Goal: Task Accomplishment & Management: Use online tool/utility

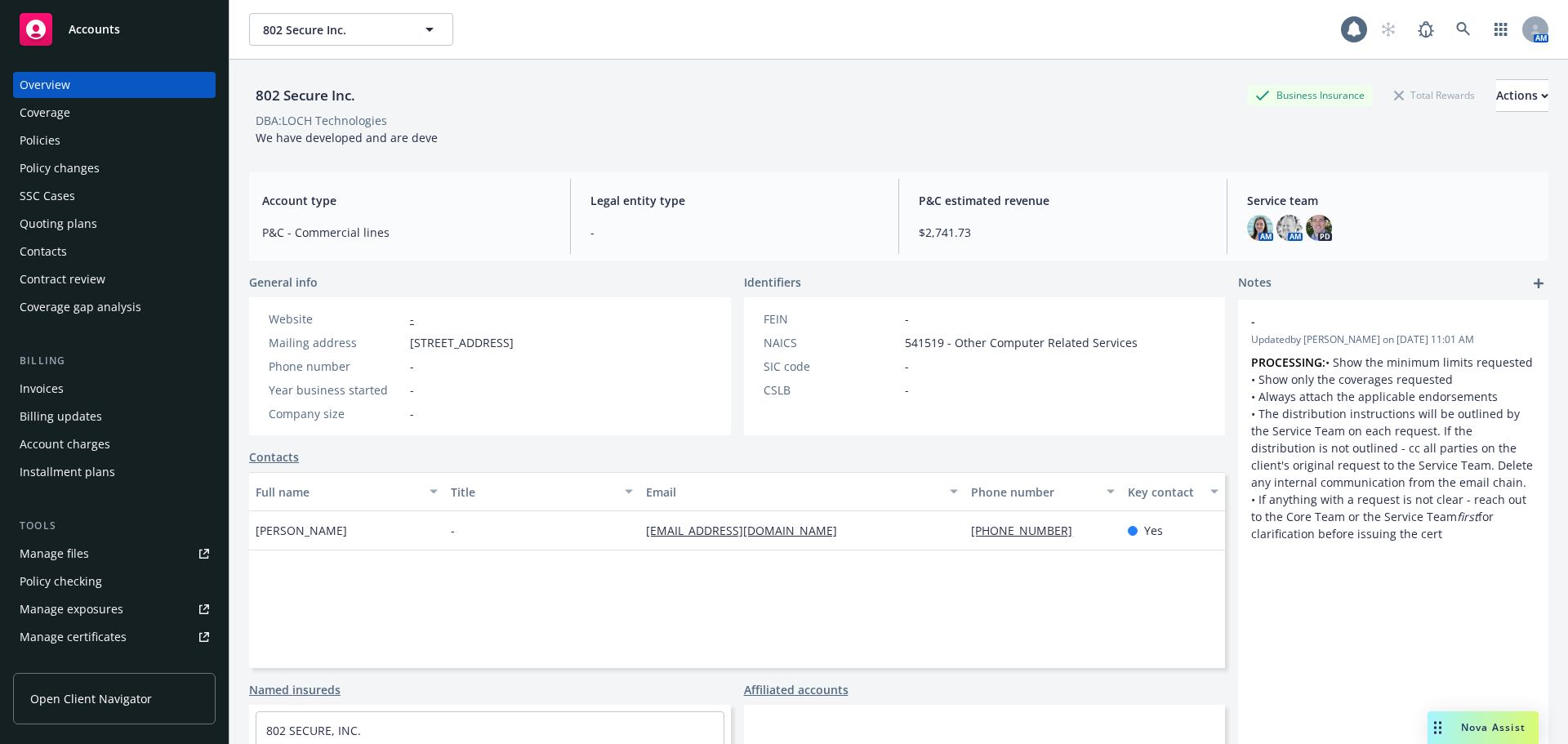
click at [359, 22] on span "802 Secure Inc." at bounding box center [334, 29] width 141 height 17
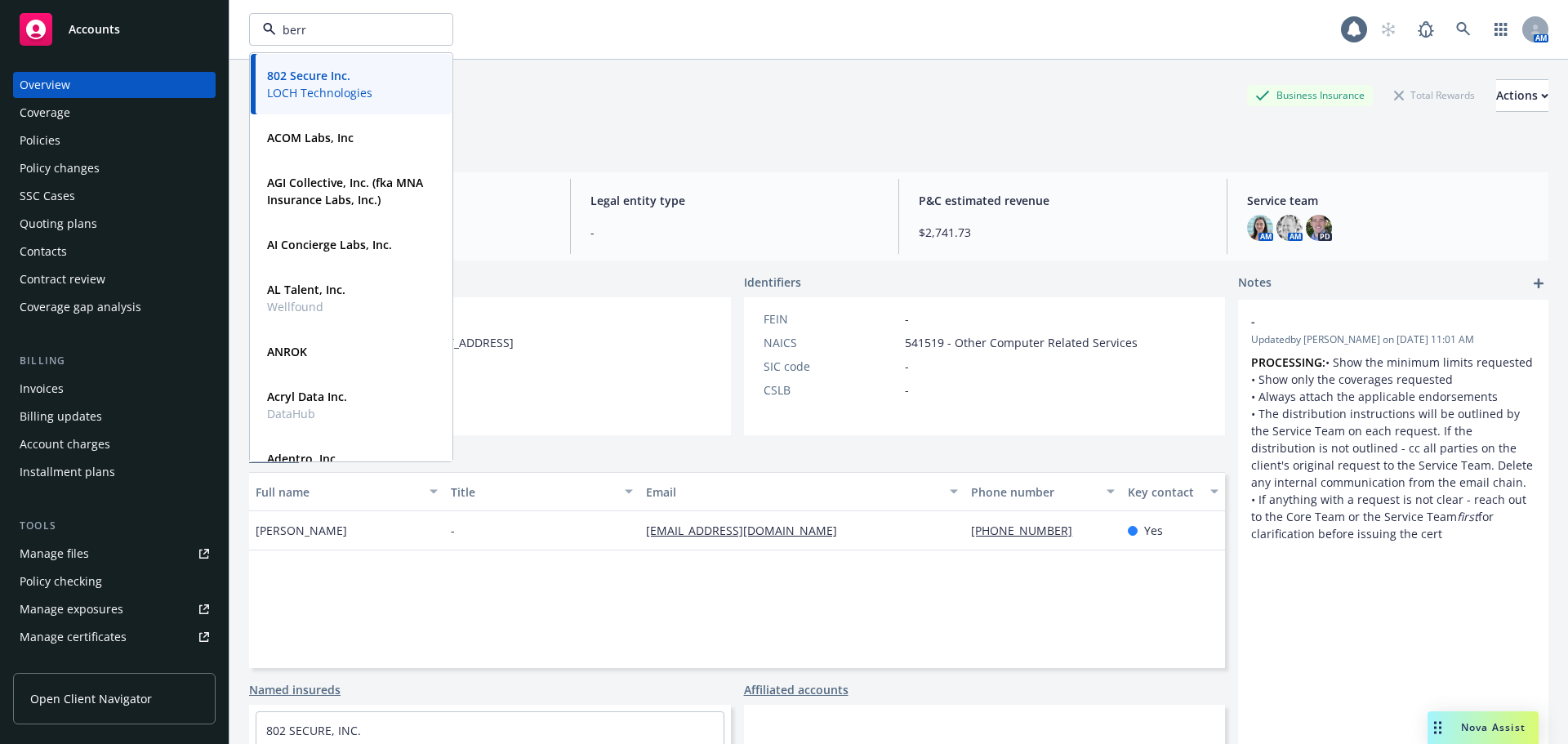
type input "berry"
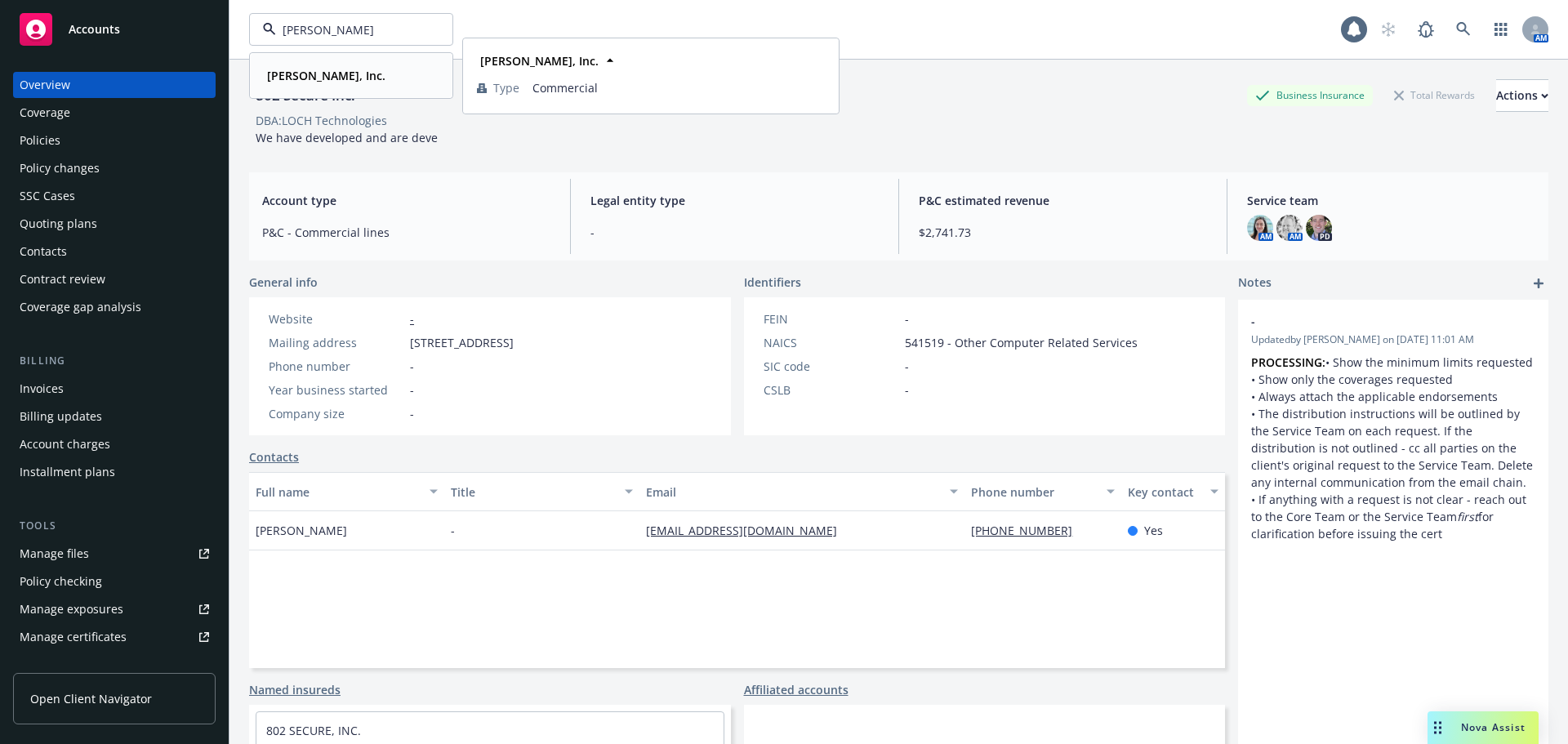
drag, startPoint x: 316, startPoint y: 74, endPoint x: 310, endPoint y: 88, distance: 15.2
click at [315, 75] on strong "Berry, Inc." at bounding box center [326, 75] width 118 height 16
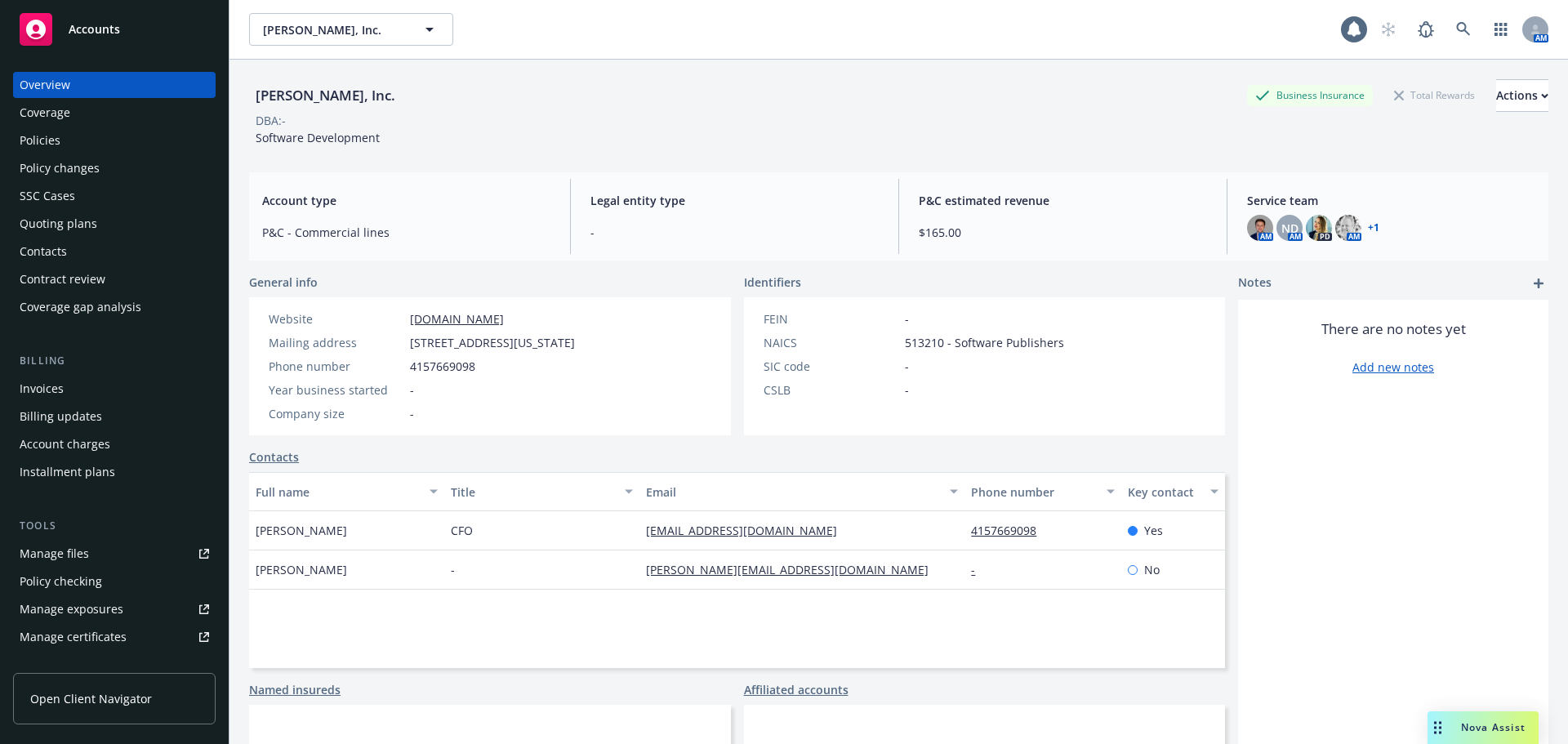
click at [150, 150] on div "Policies" at bounding box center [114, 140] width 190 height 26
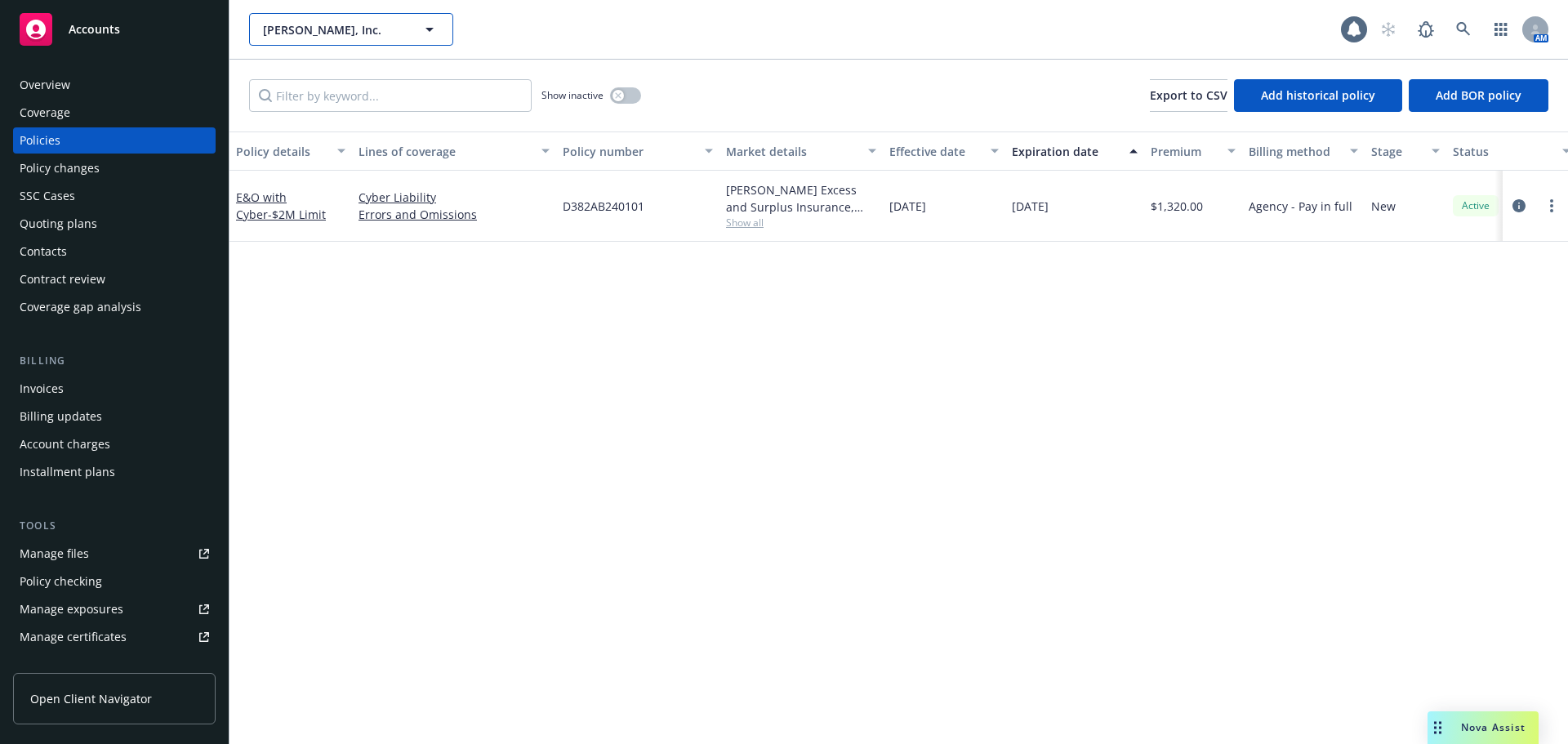
click at [383, 21] on span "Berry, Inc." at bounding box center [334, 29] width 141 height 17
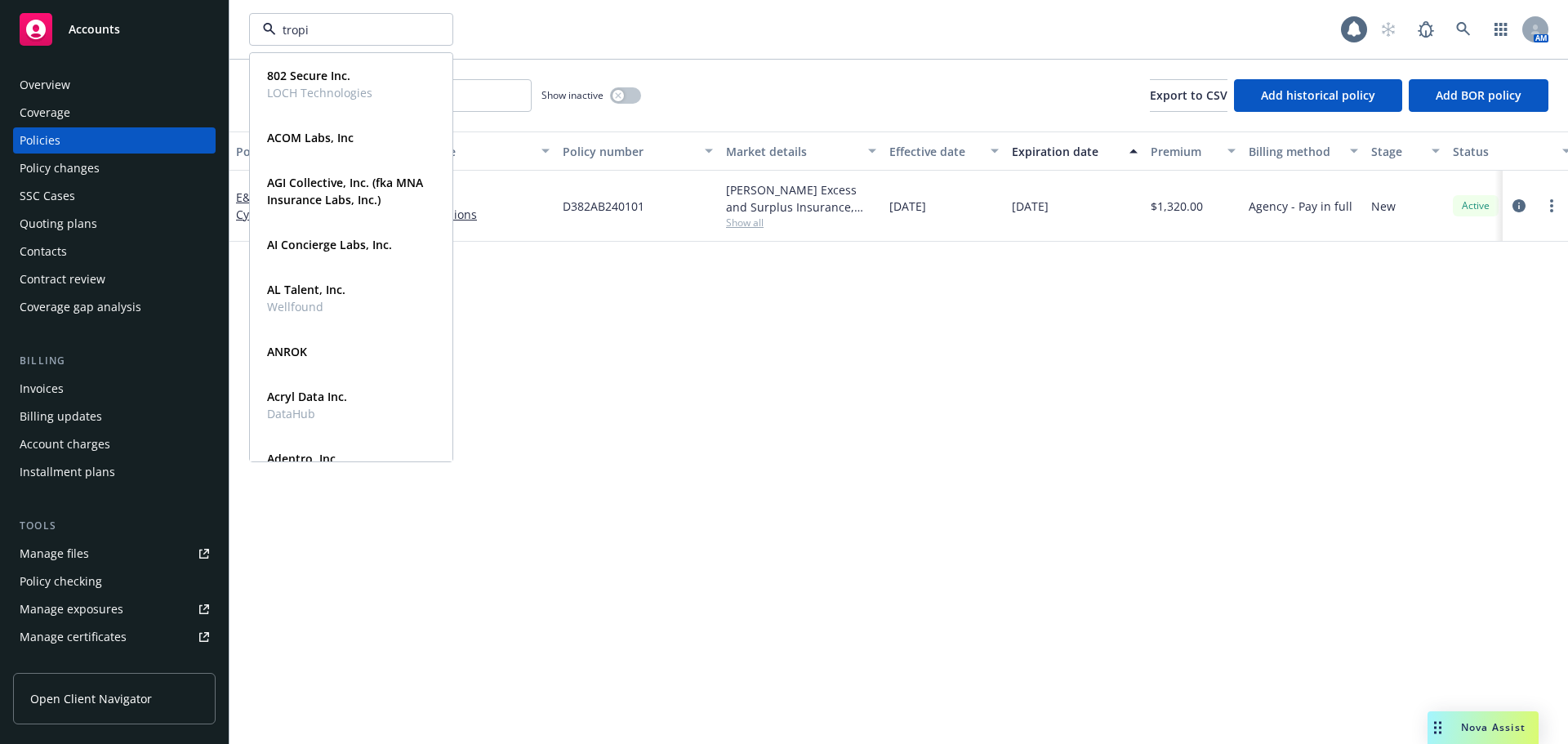
type input "tropic"
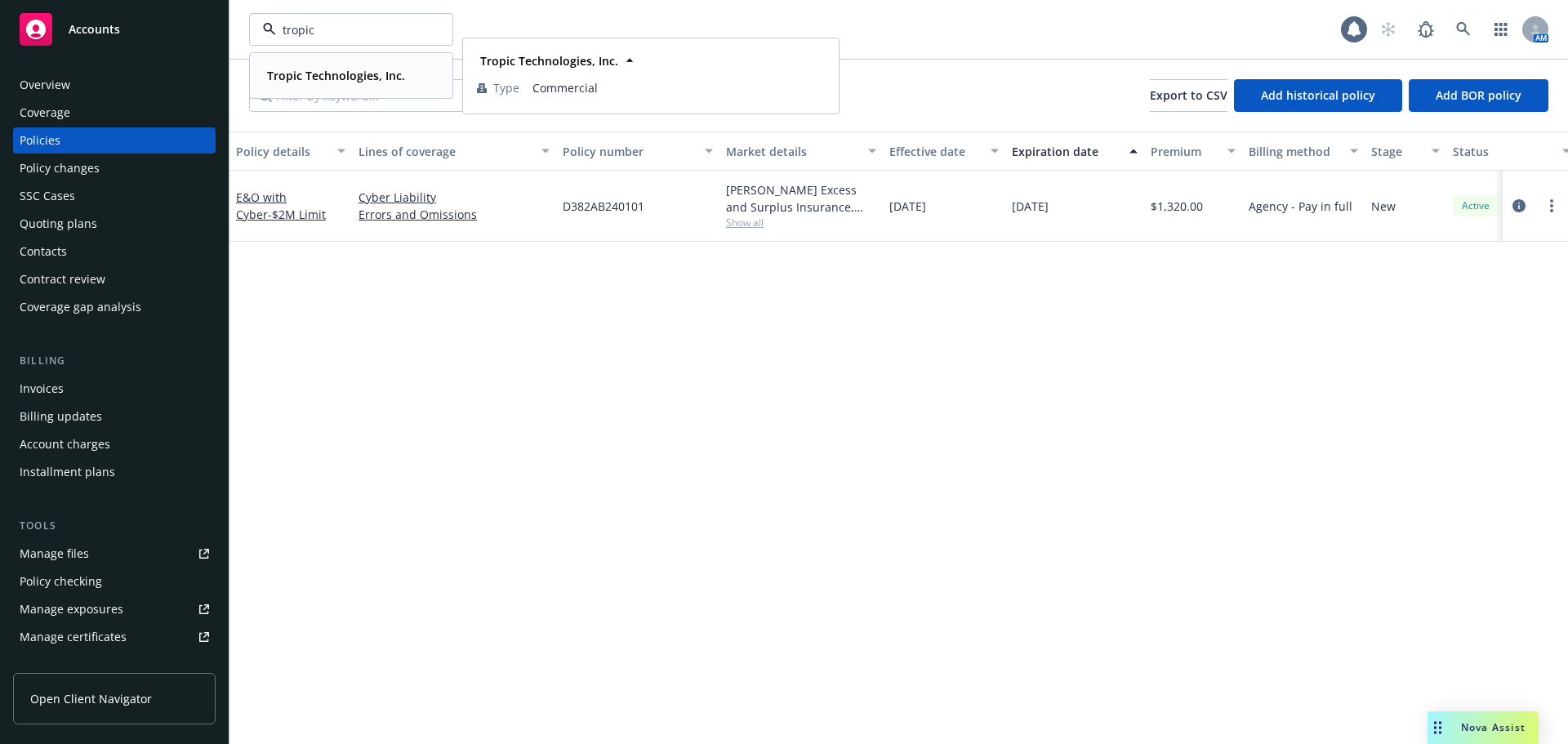
click at [346, 77] on strong "Tropic Technologies, Inc." at bounding box center [336, 75] width 138 height 16
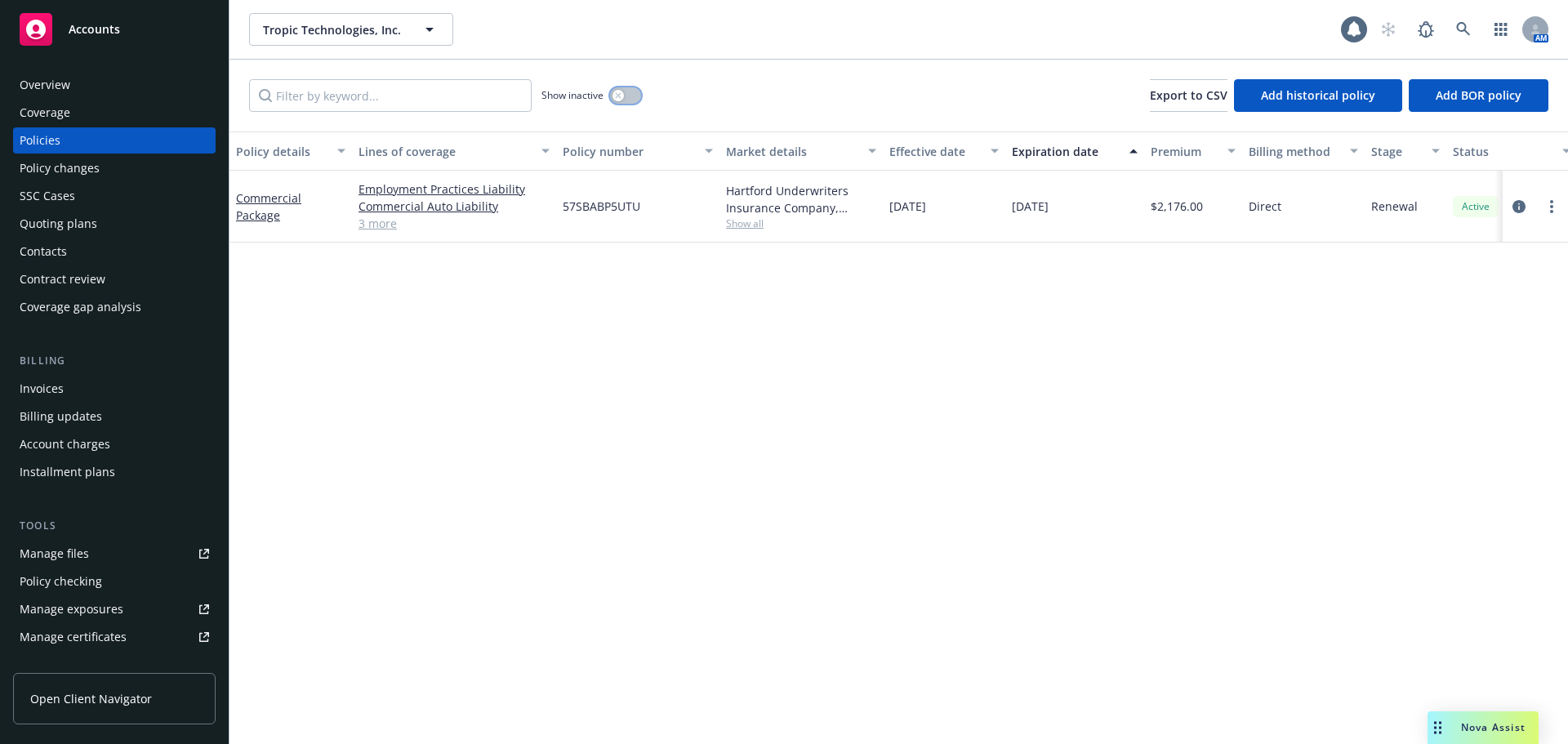
click at [632, 94] on button "button" at bounding box center [625, 95] width 31 height 16
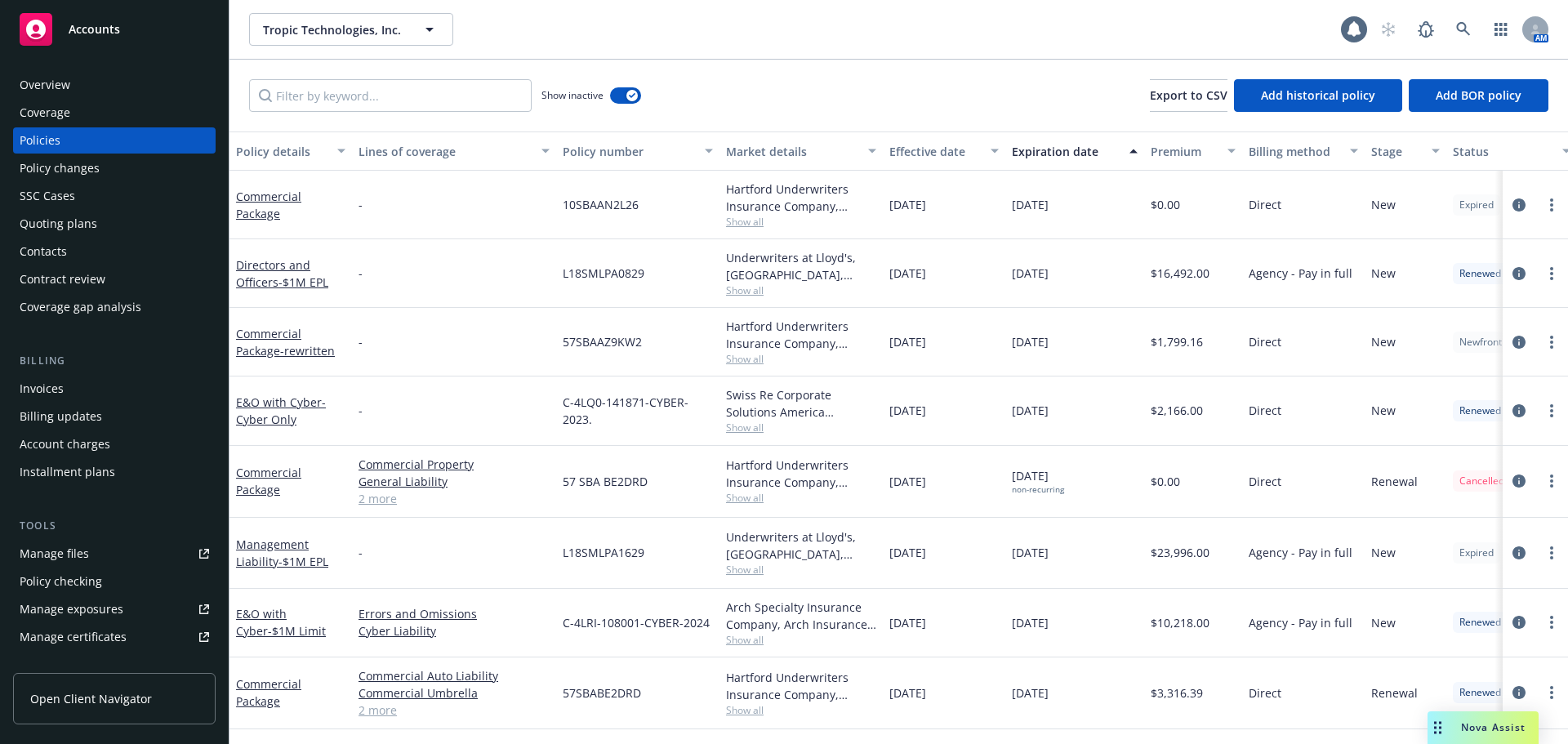
click at [916, 150] on div "Effective date" at bounding box center [934, 151] width 91 height 17
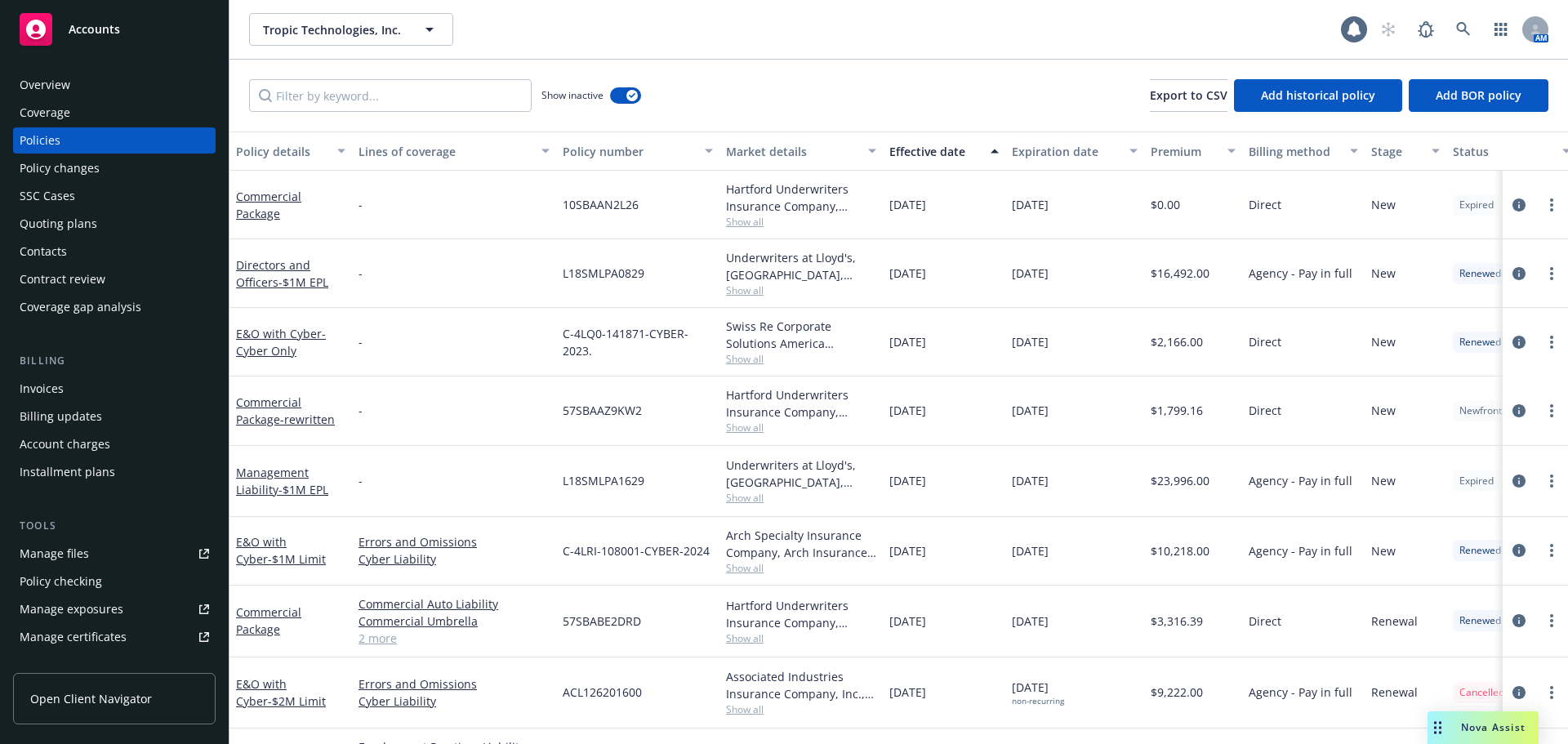
click at [916, 149] on div "Effective date" at bounding box center [934, 151] width 91 height 17
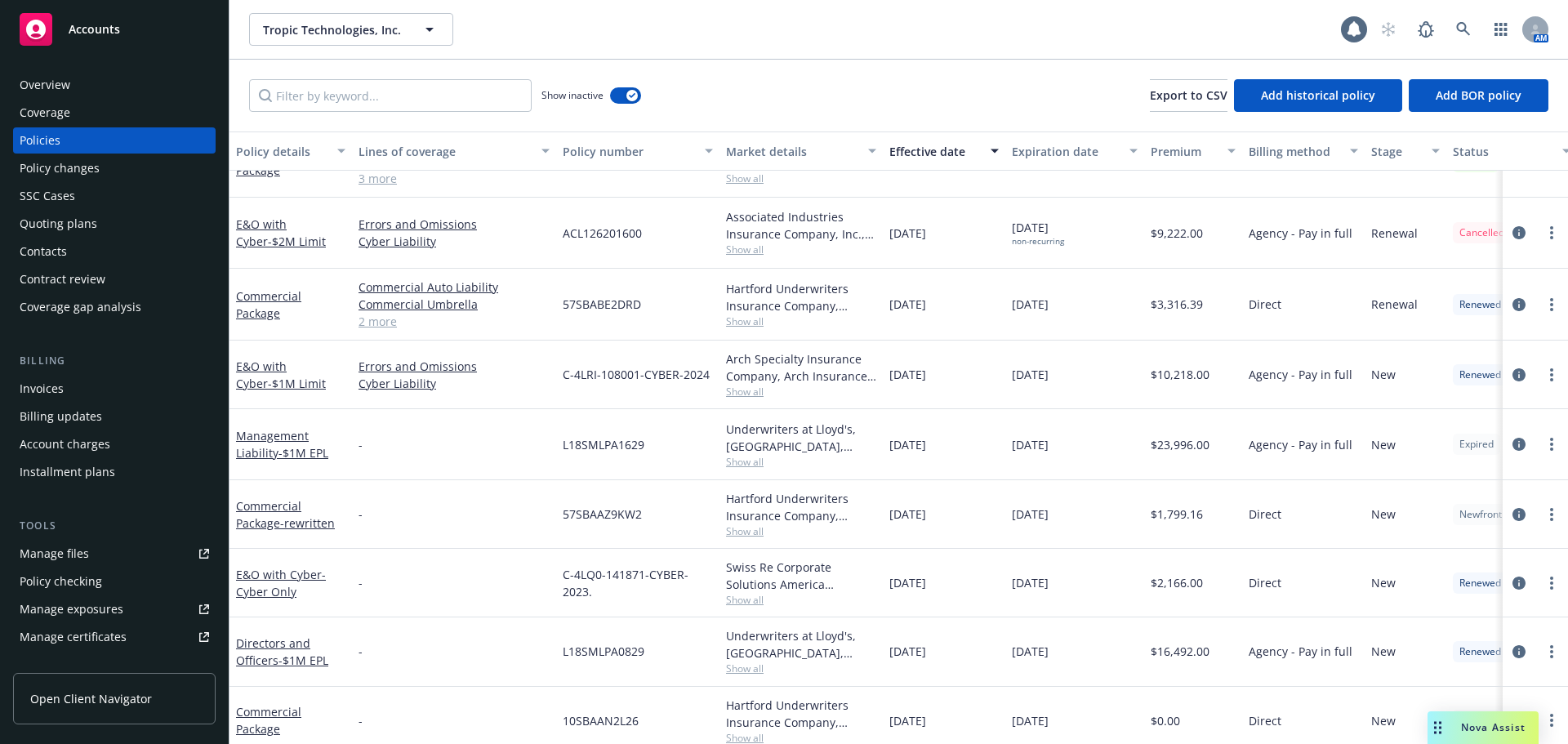
scroll to position [134, 0]
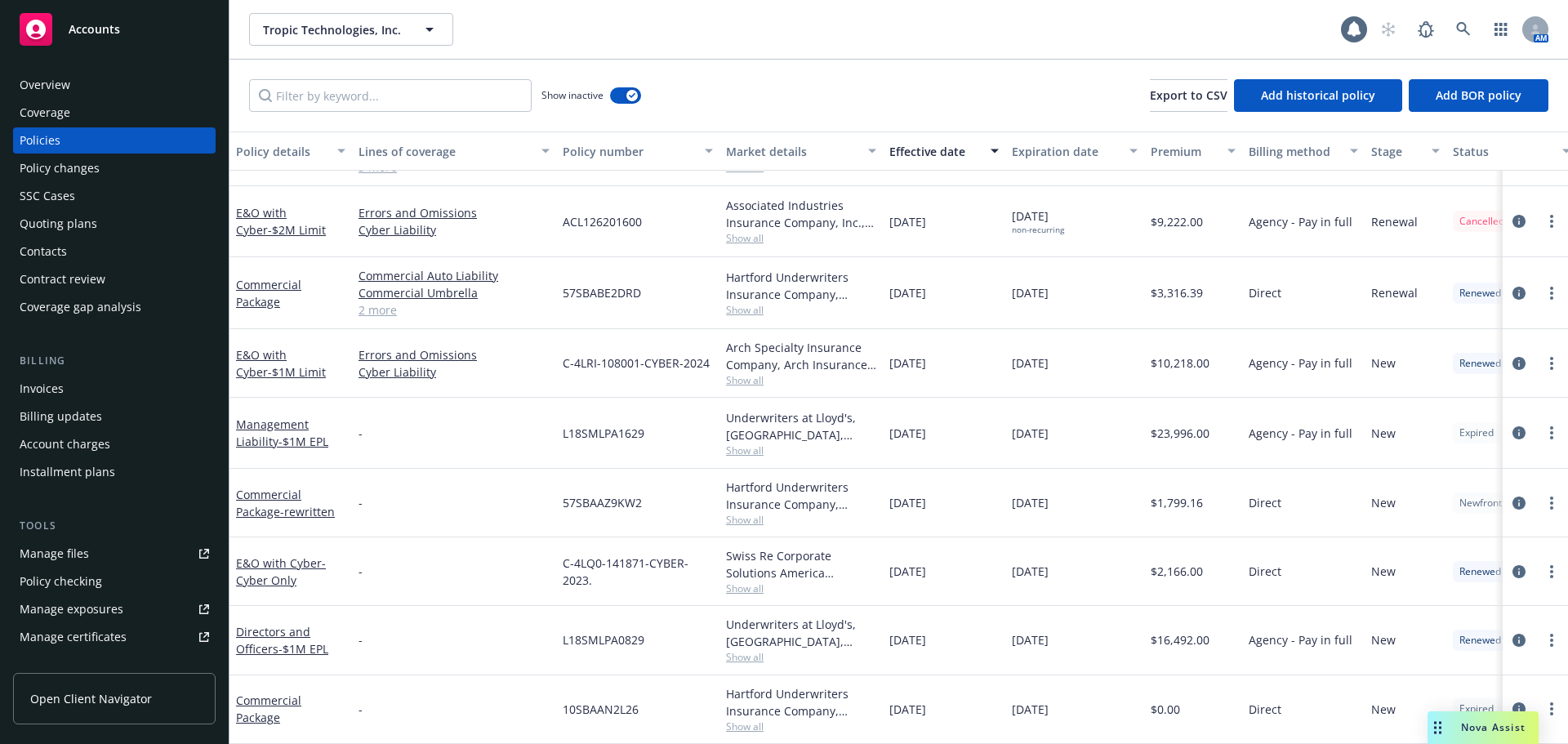
click at [740, 581] on span "Show all" at bounding box center [800, 588] width 150 height 14
click at [949, 40] on div "Tropic Technologies, Inc. Tropic Technologies, Inc." at bounding box center [794, 29] width 1091 height 33
click at [742, 373] on span "Show all" at bounding box center [800, 380] width 150 height 14
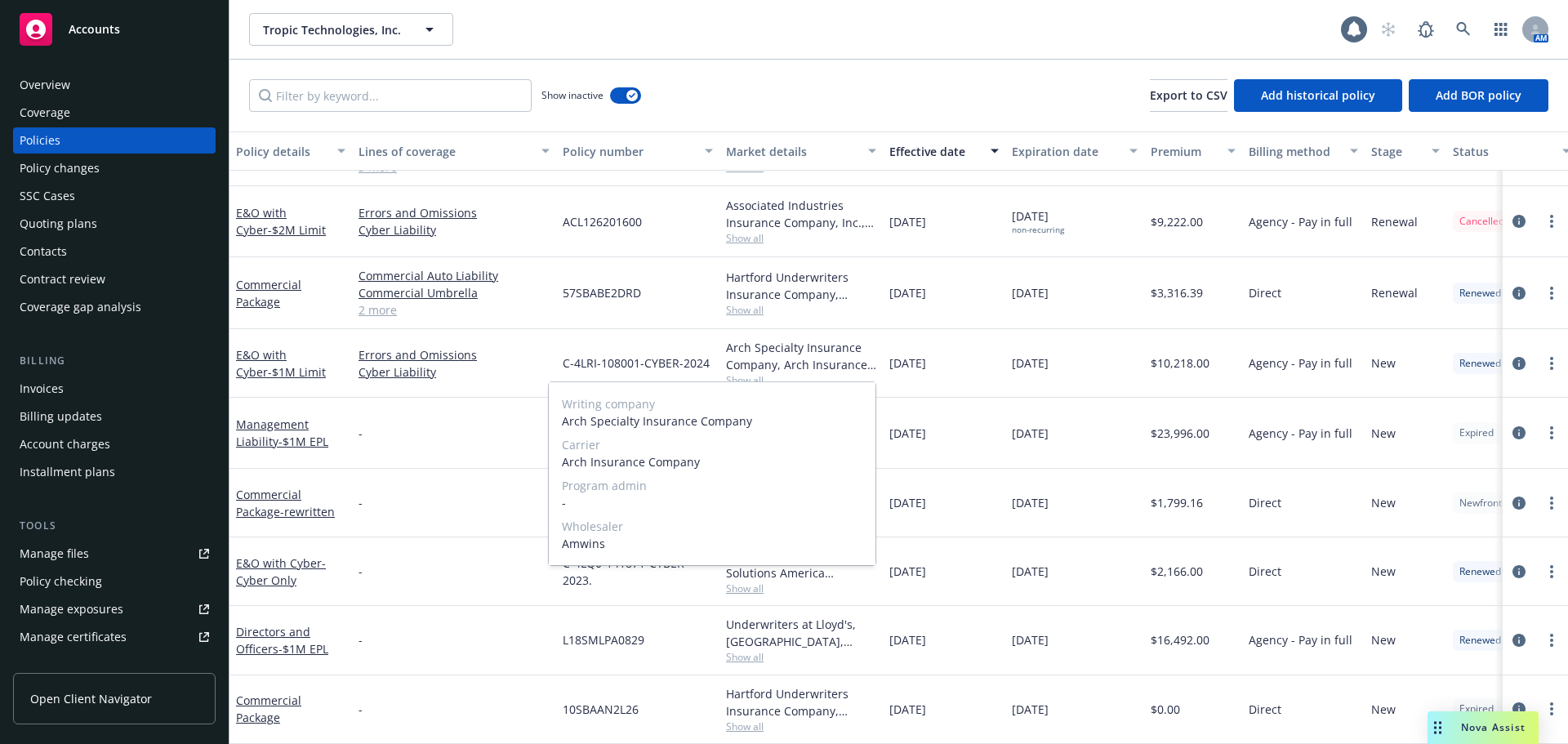
click at [742, 373] on span "Show all" at bounding box center [800, 380] width 150 height 14
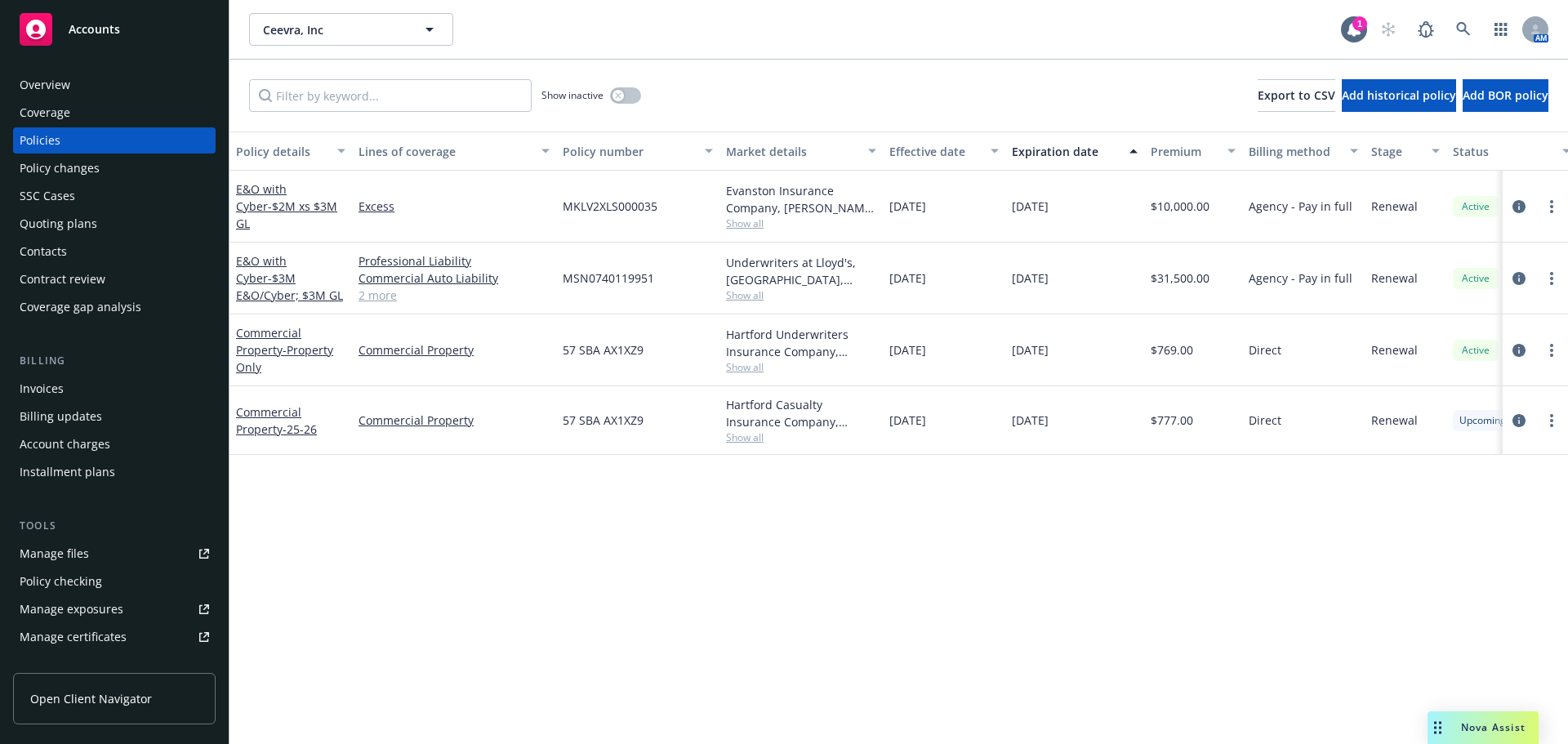
click at [1513, 725] on span "Nova Assist" at bounding box center [1493, 727] width 65 height 14
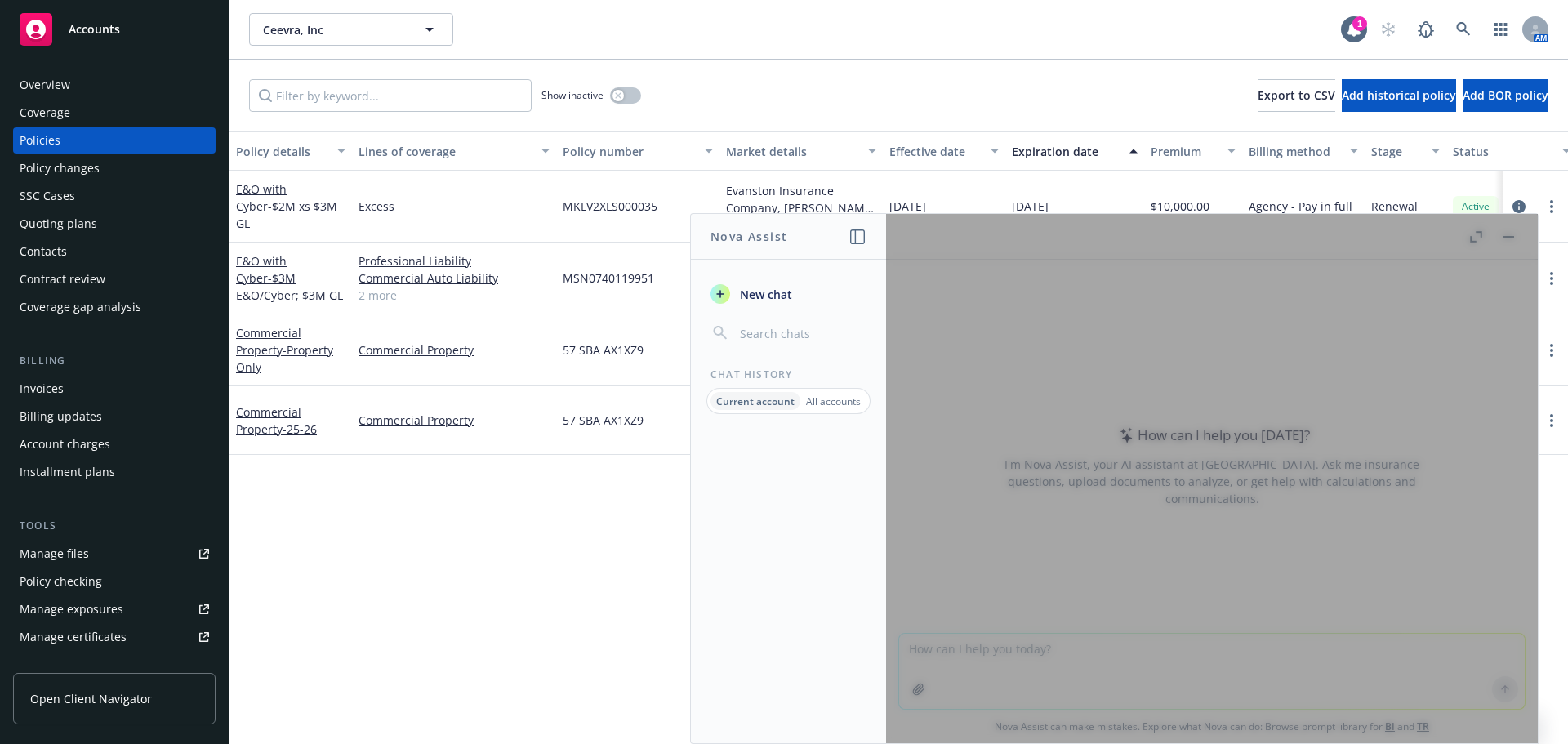
click at [1048, 671] on div at bounding box center [1212, 478] width 651 height 529
click at [1504, 236] on div at bounding box center [1212, 478] width 651 height 529
click at [760, 647] on div at bounding box center [788, 589] width 195 height 310
click at [654, 502] on div "Policy details Lines of coverage Policy number Market details Effective date Ex…" at bounding box center [898, 437] width 1338 height 613
click at [1505, 235] on div at bounding box center [1212, 478] width 651 height 529
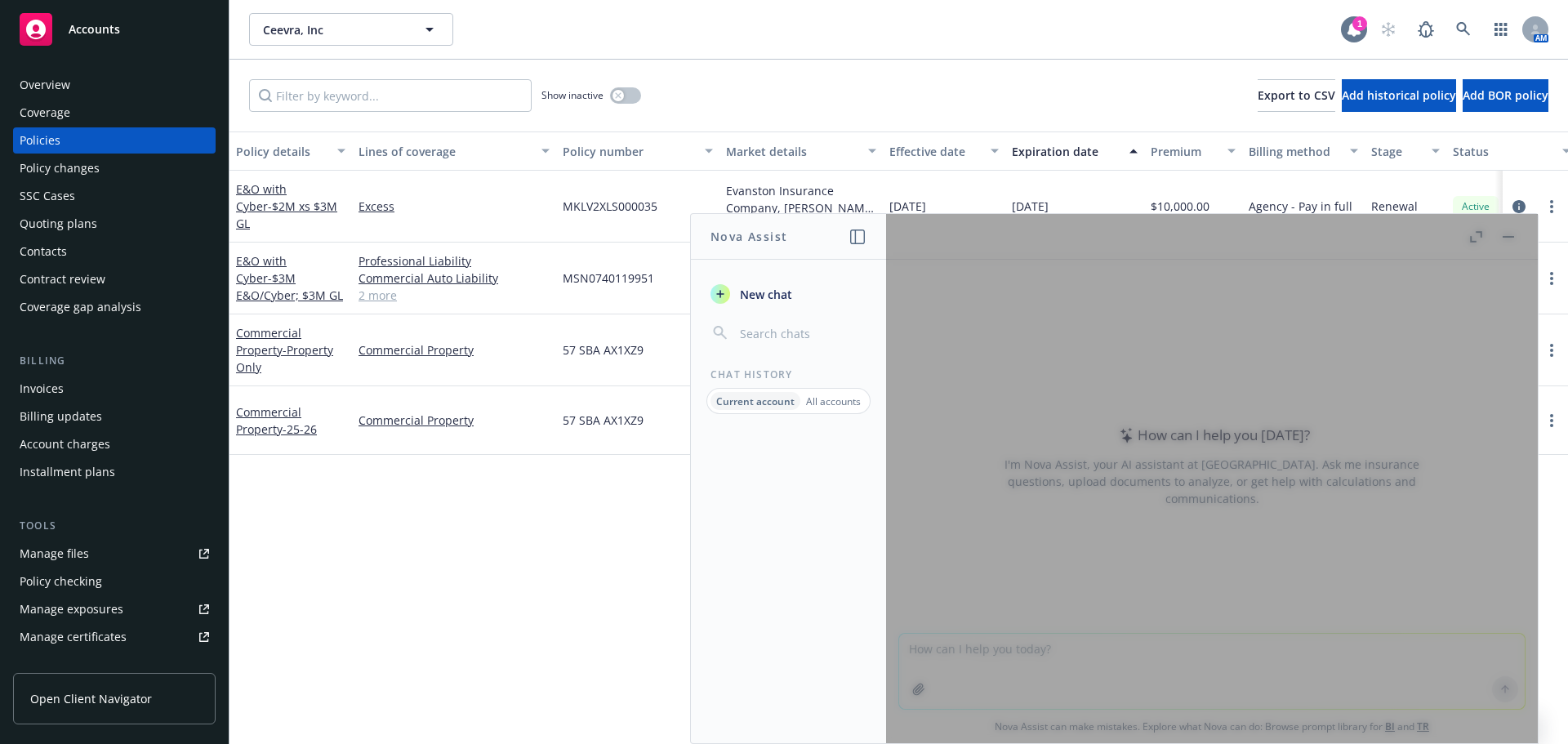
click at [1360, 35] on icon at bounding box center [1354, 29] width 16 height 16
click at [1511, 238] on div at bounding box center [1212, 478] width 651 height 529
click at [695, 508] on div at bounding box center [788, 589] width 195 height 310
click at [1098, 670] on div at bounding box center [1212, 478] width 651 height 529
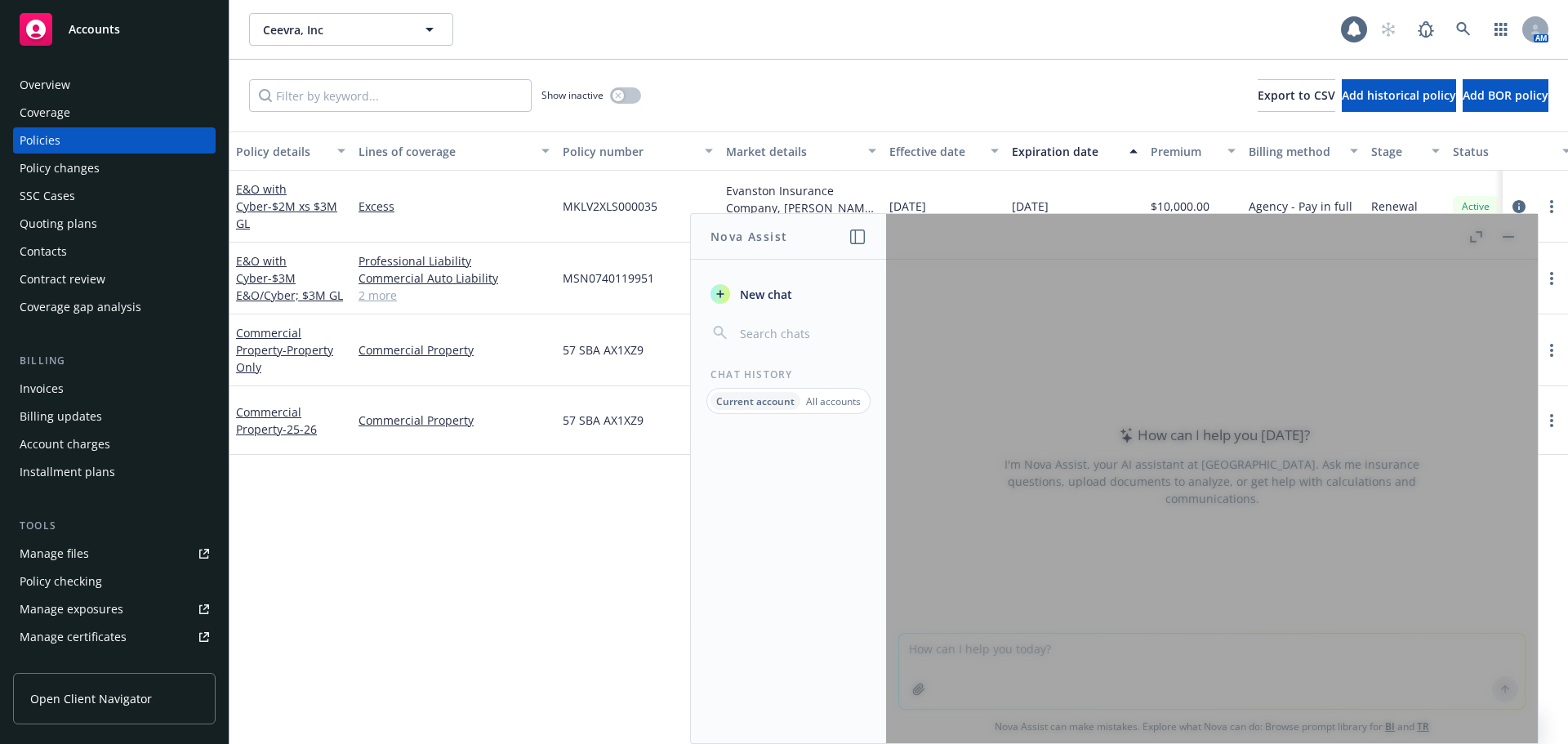
click at [1094, 672] on div at bounding box center [1212, 478] width 651 height 529
click at [1503, 227] on div at bounding box center [1212, 478] width 651 height 529
click at [1503, 233] on div at bounding box center [1212, 478] width 651 height 529
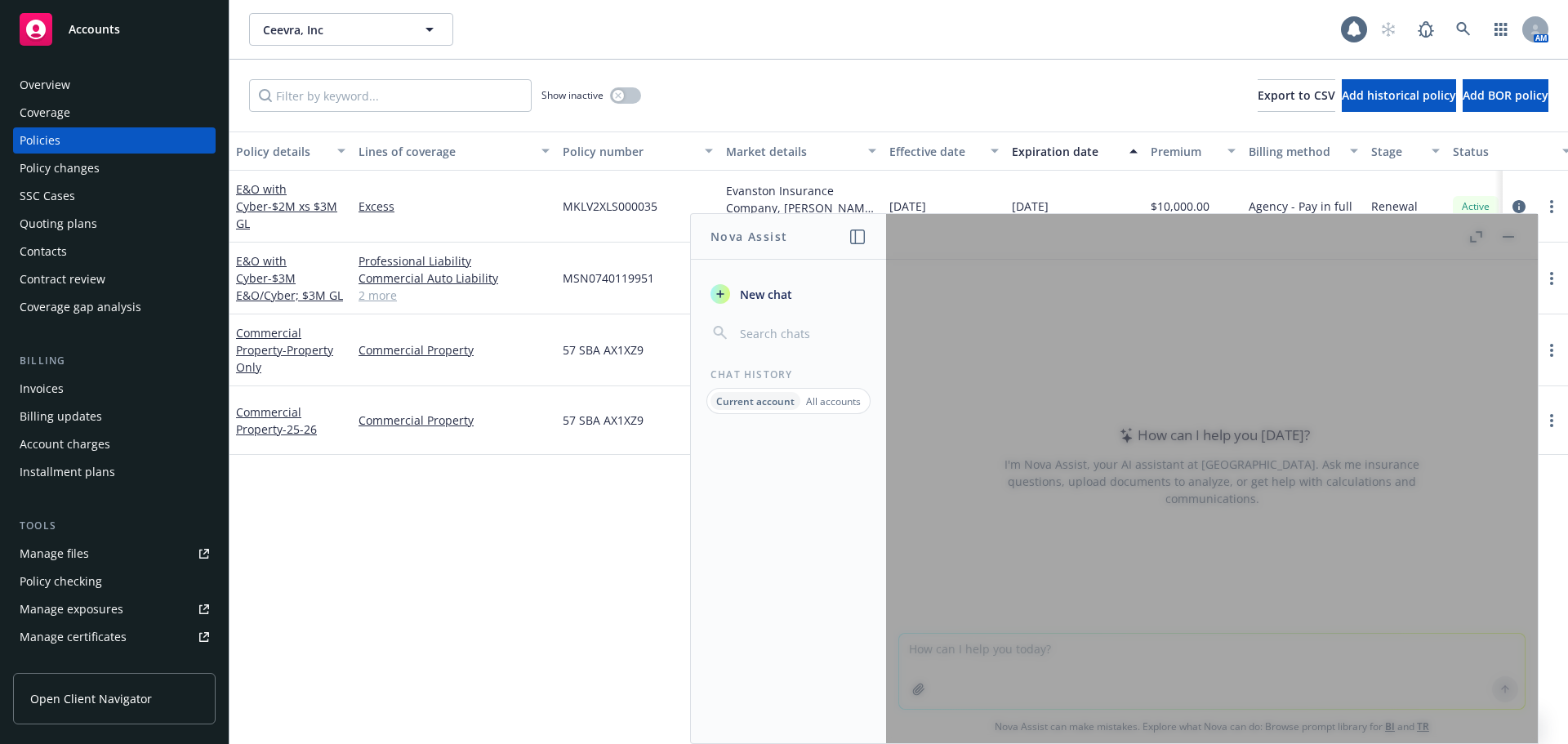
click at [1503, 233] on div at bounding box center [1212, 478] width 651 height 529
click at [705, 515] on div at bounding box center [788, 589] width 195 height 310
click at [770, 541] on div at bounding box center [788, 589] width 195 height 310
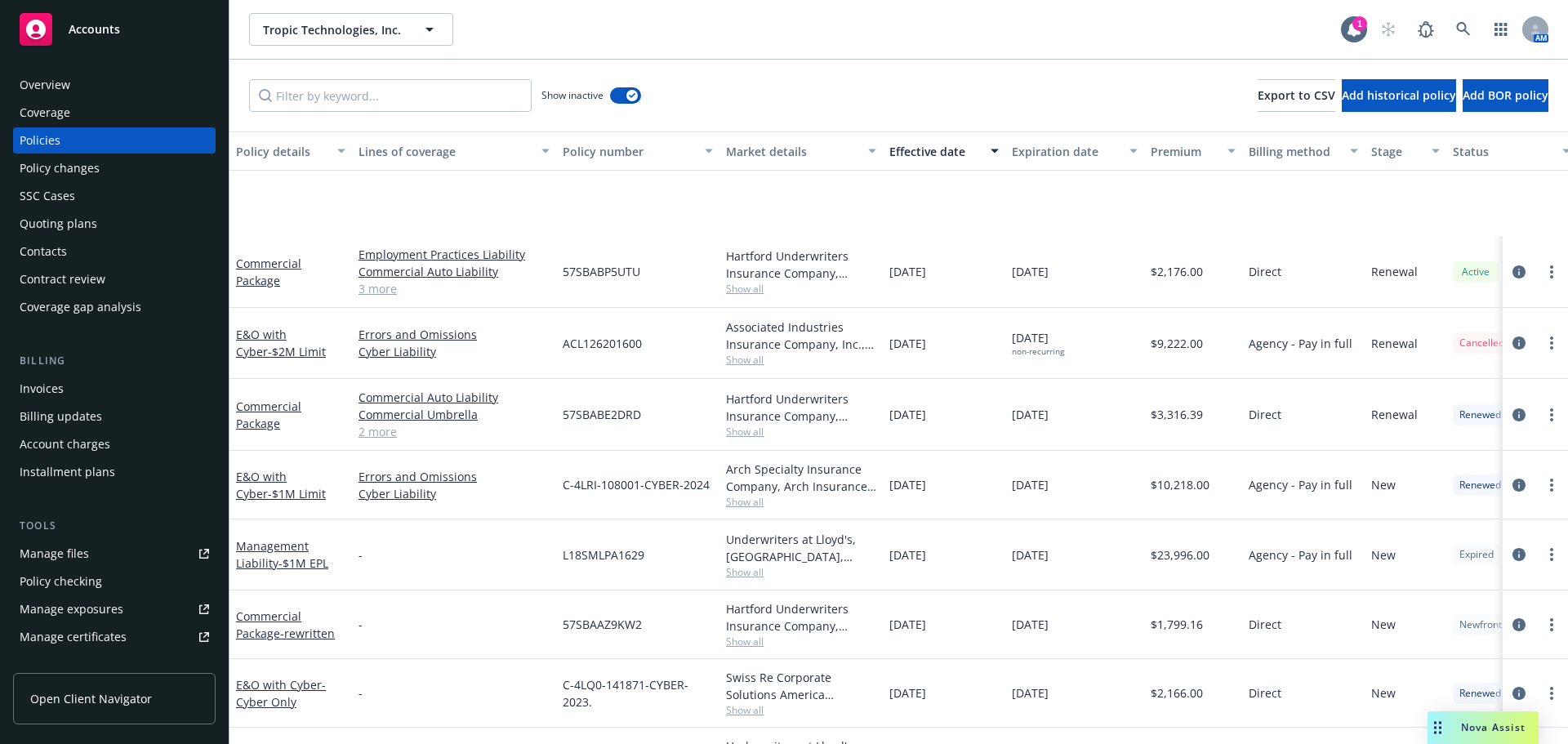
scroll to position [134, 0]
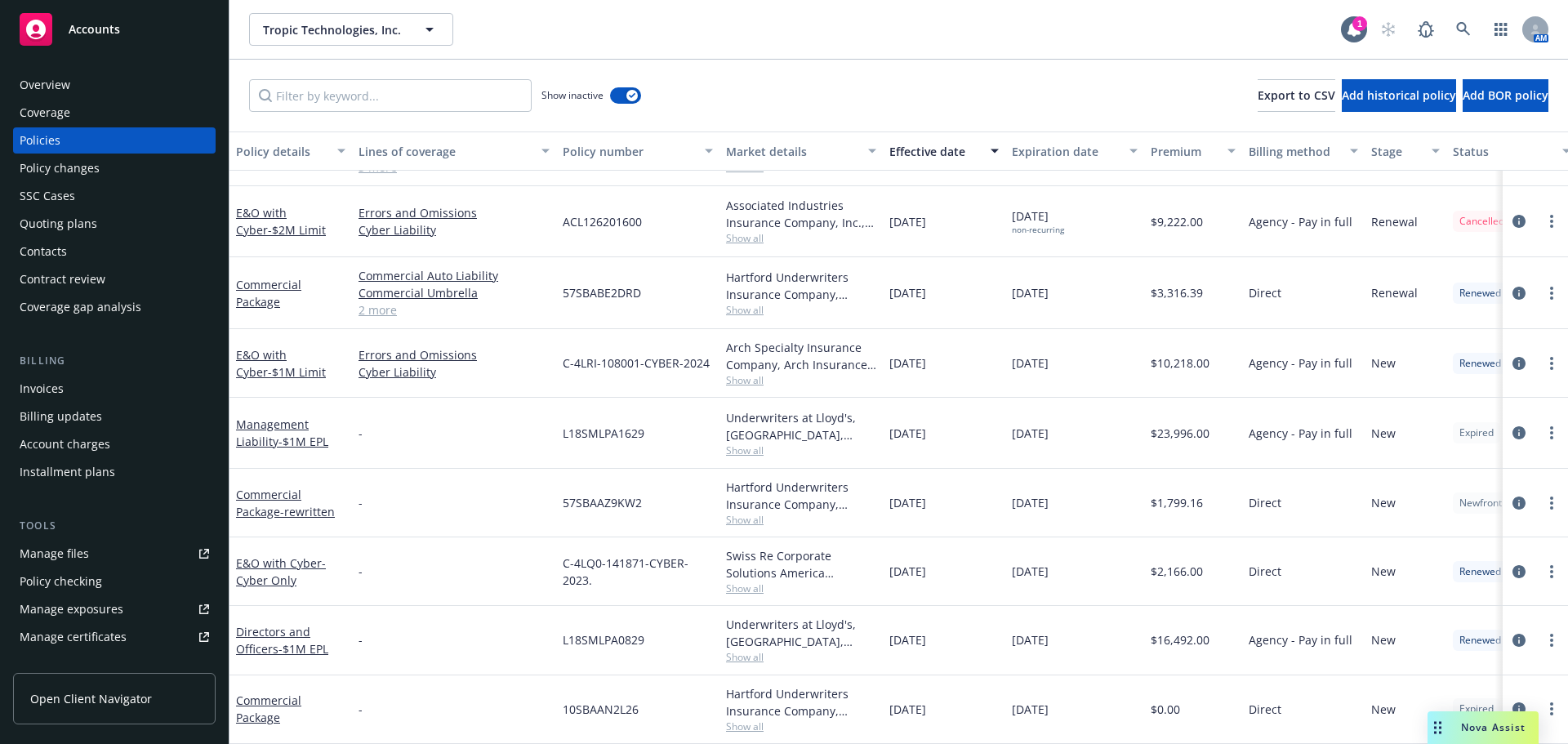
click at [88, 553] on link "Manage files" at bounding box center [114, 553] width 203 height 26
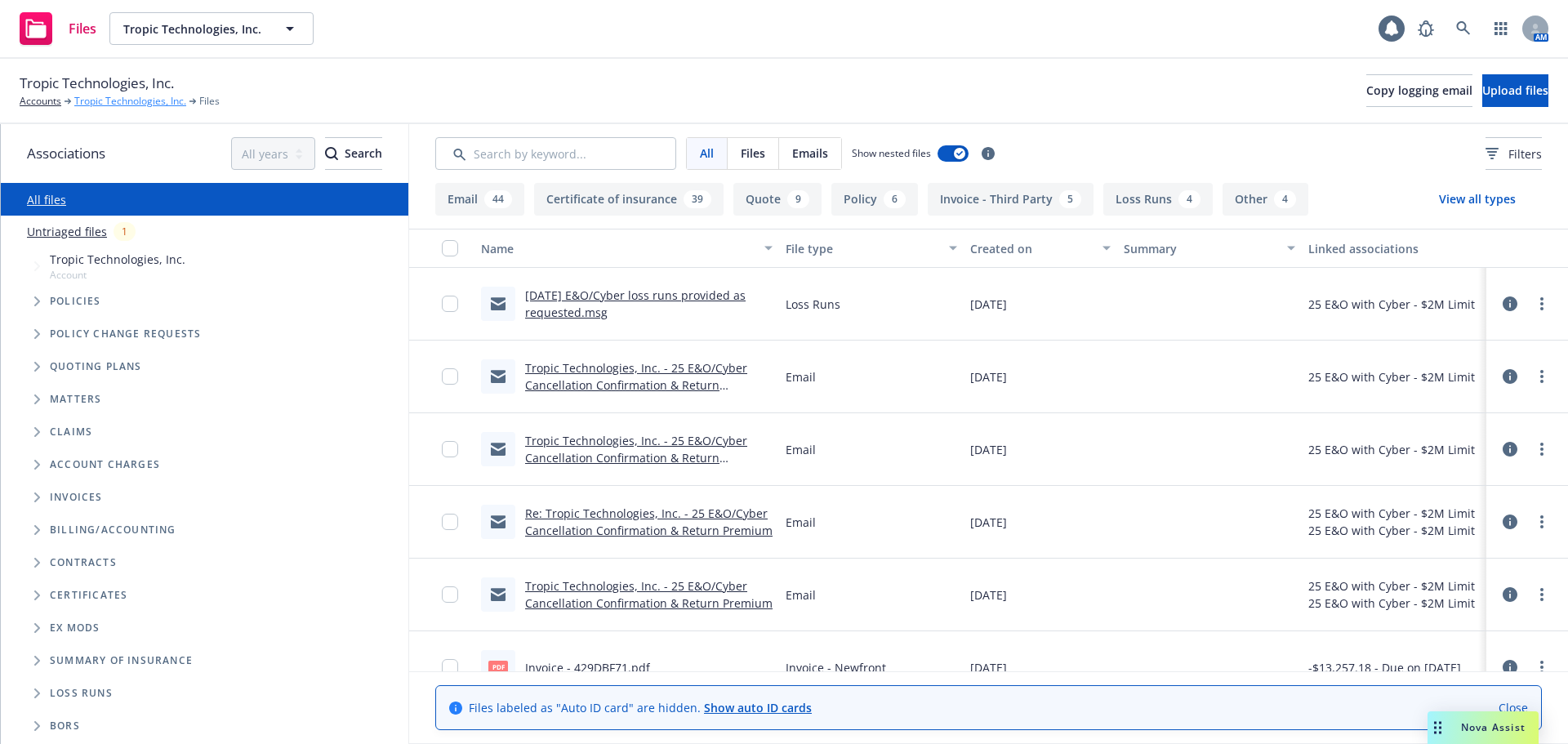
click at [130, 97] on link "Tropic Technologies, Inc." at bounding box center [130, 101] width 112 height 15
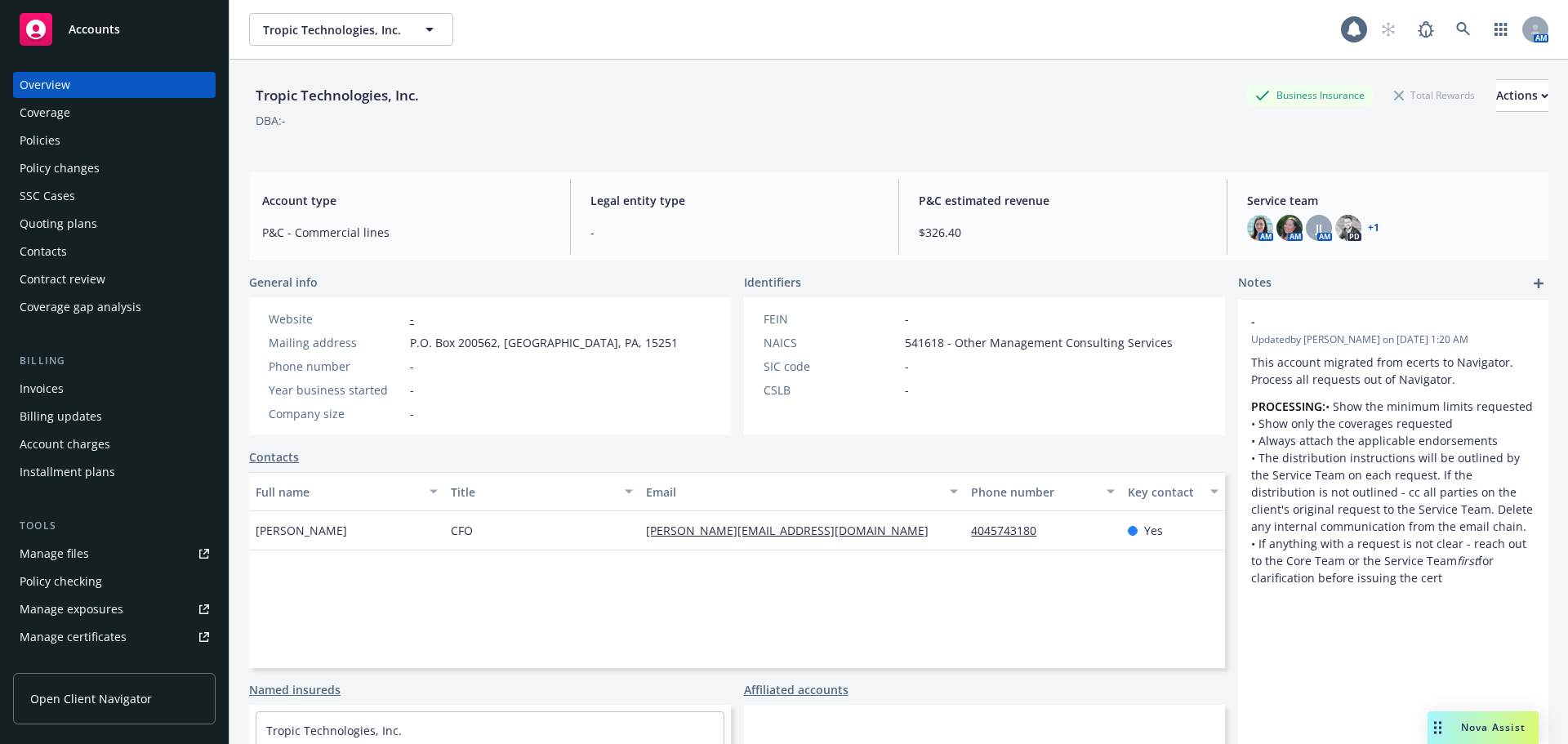
click at [1504, 733] on span "Nova Assist" at bounding box center [1493, 727] width 65 height 14
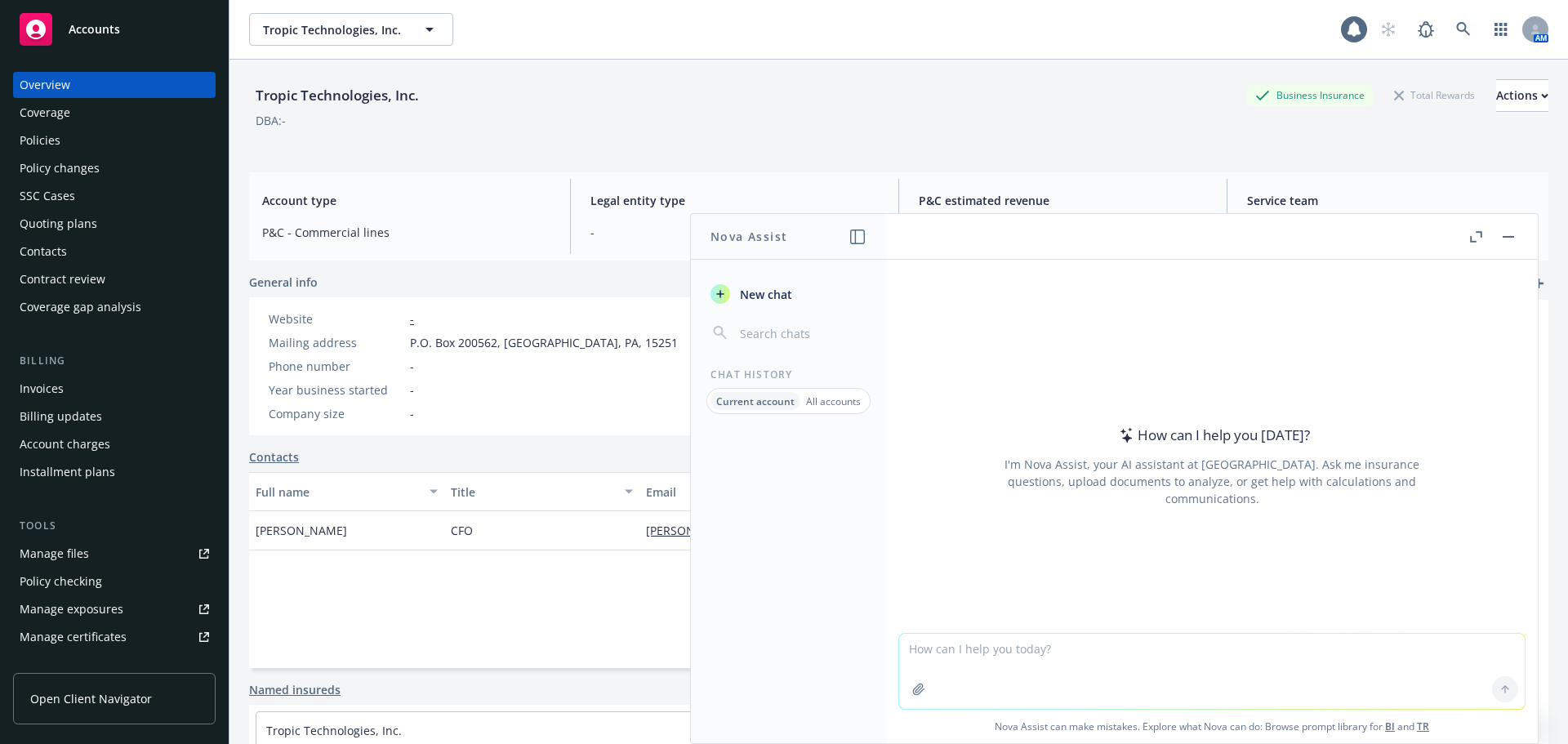
click at [1081, 675] on textarea at bounding box center [1212, 671] width 626 height 75
click at [1086, 681] on textarea at bounding box center [1212, 671] width 626 height 75
click at [1085, 653] on textarea at bounding box center [1212, 671] width 626 height 75
type textarea "What does Employee Benefits Liability cover?"
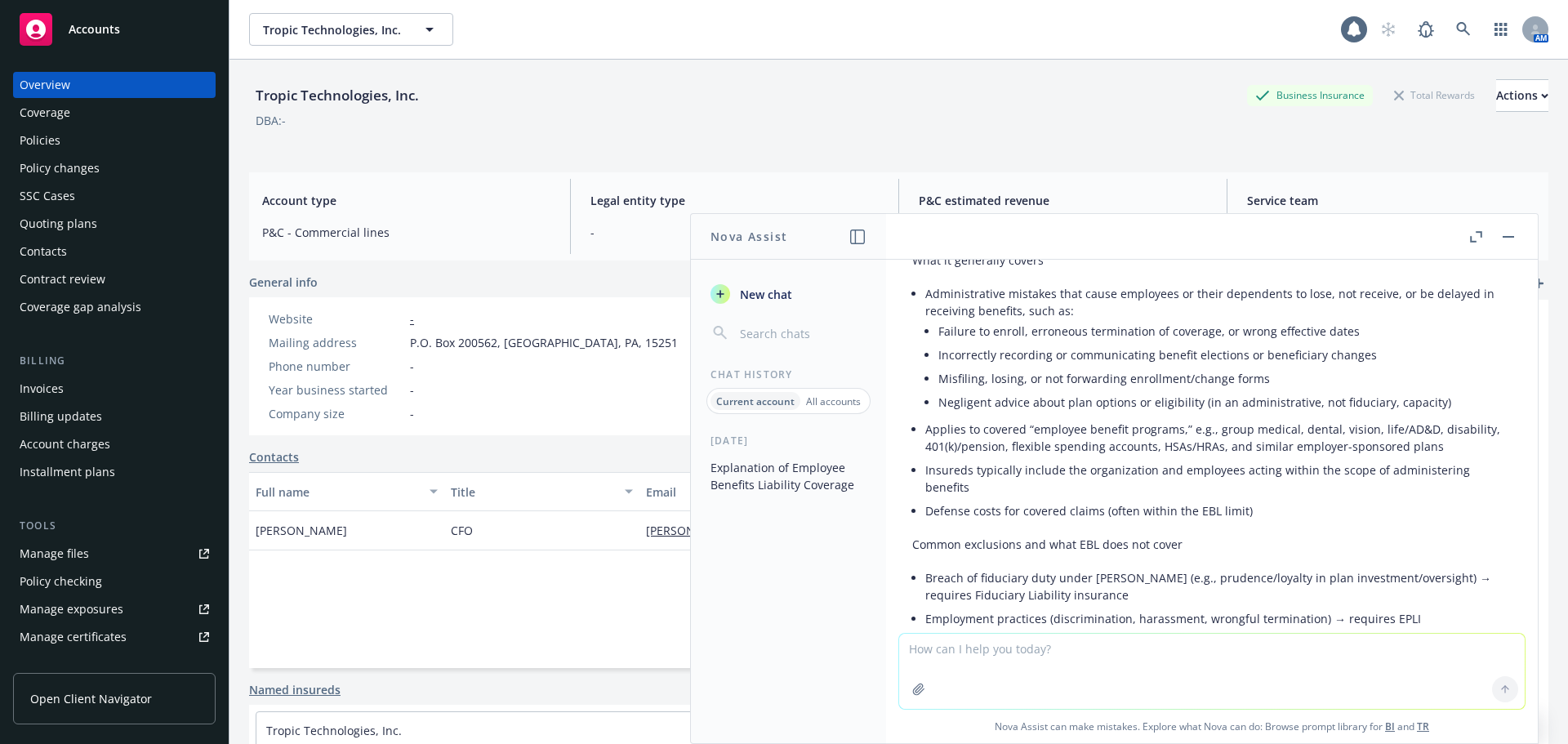
scroll to position [163, 0]
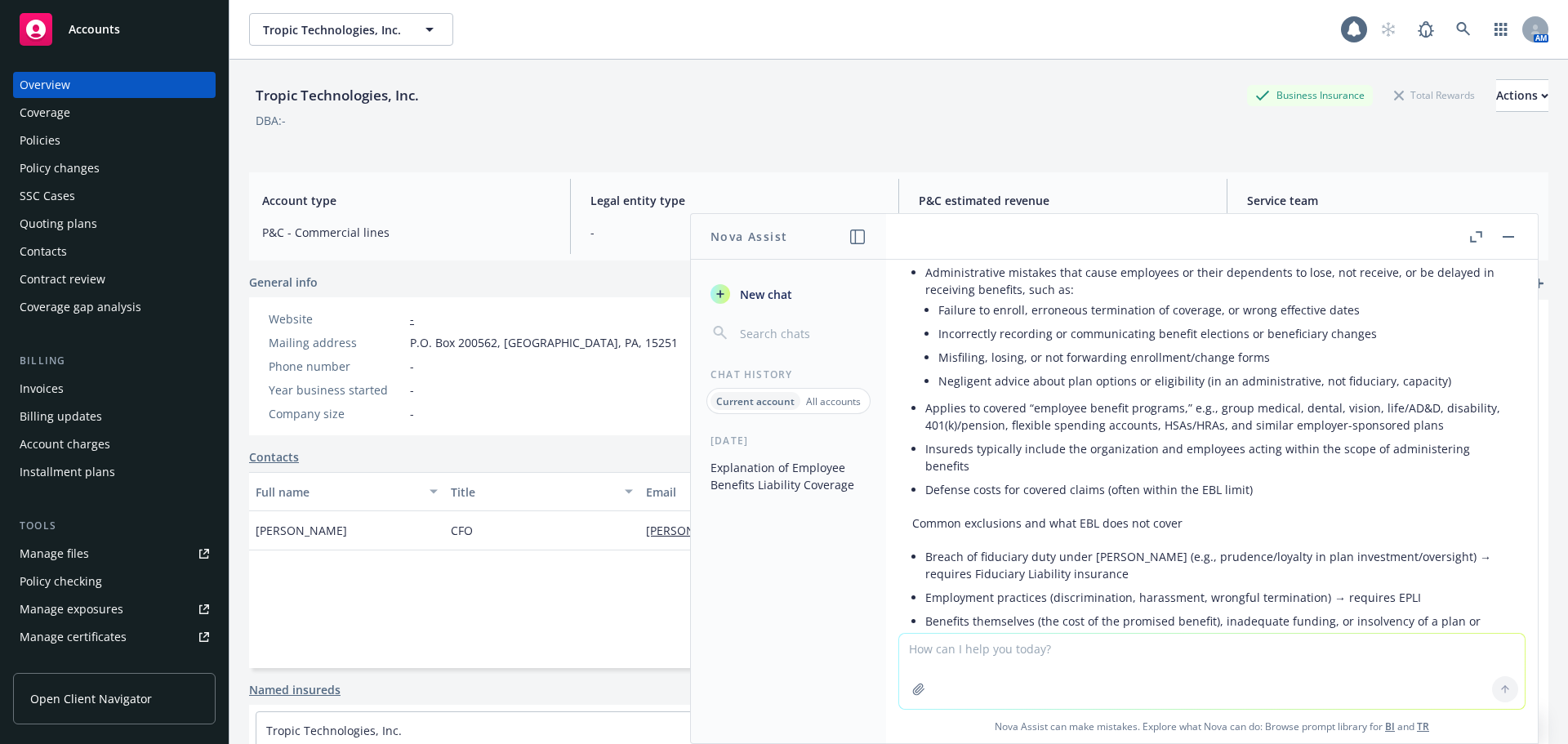
click at [1509, 240] on button "button" at bounding box center [1508, 237] width 20 height 20
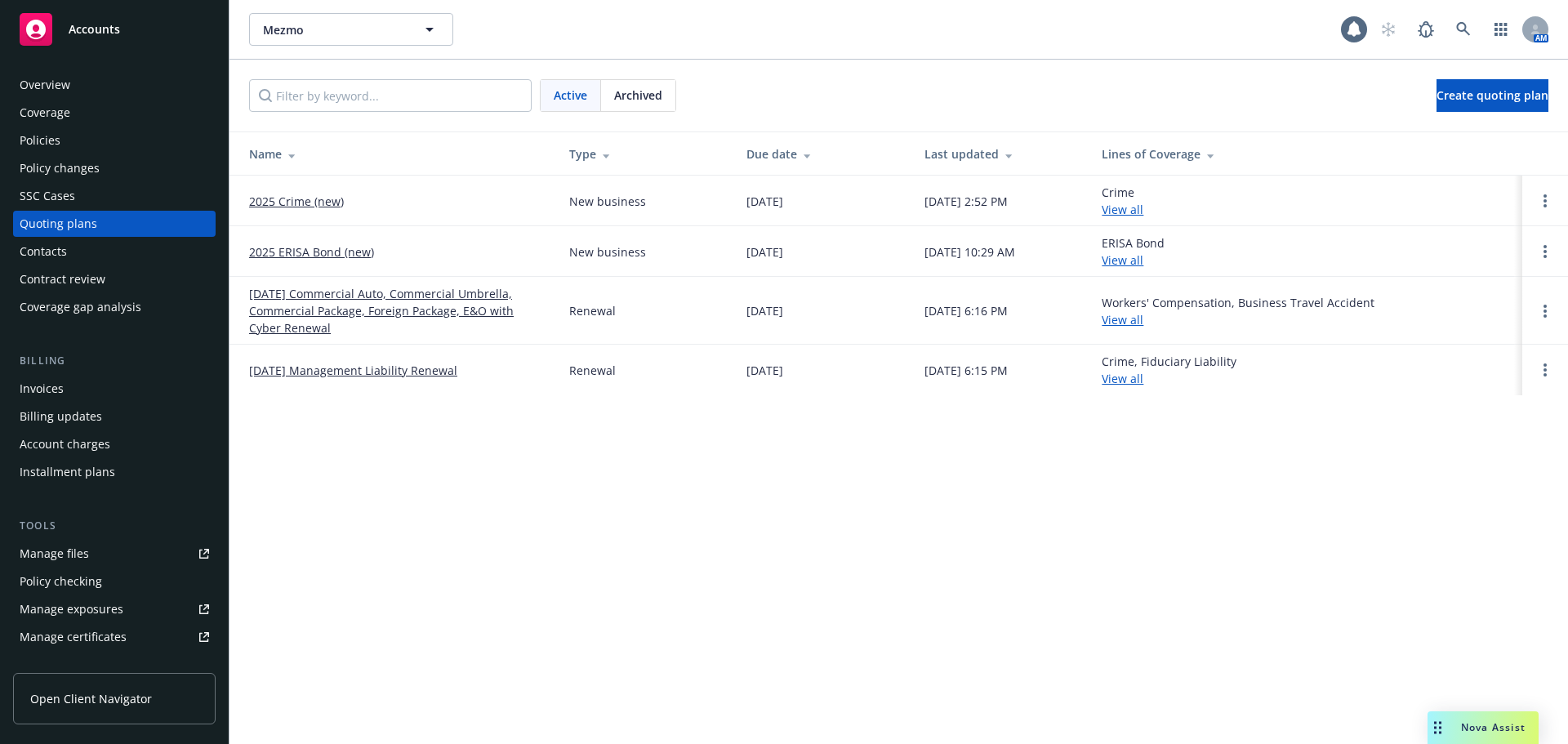
click at [99, 140] on div "Policies" at bounding box center [114, 140] width 190 height 26
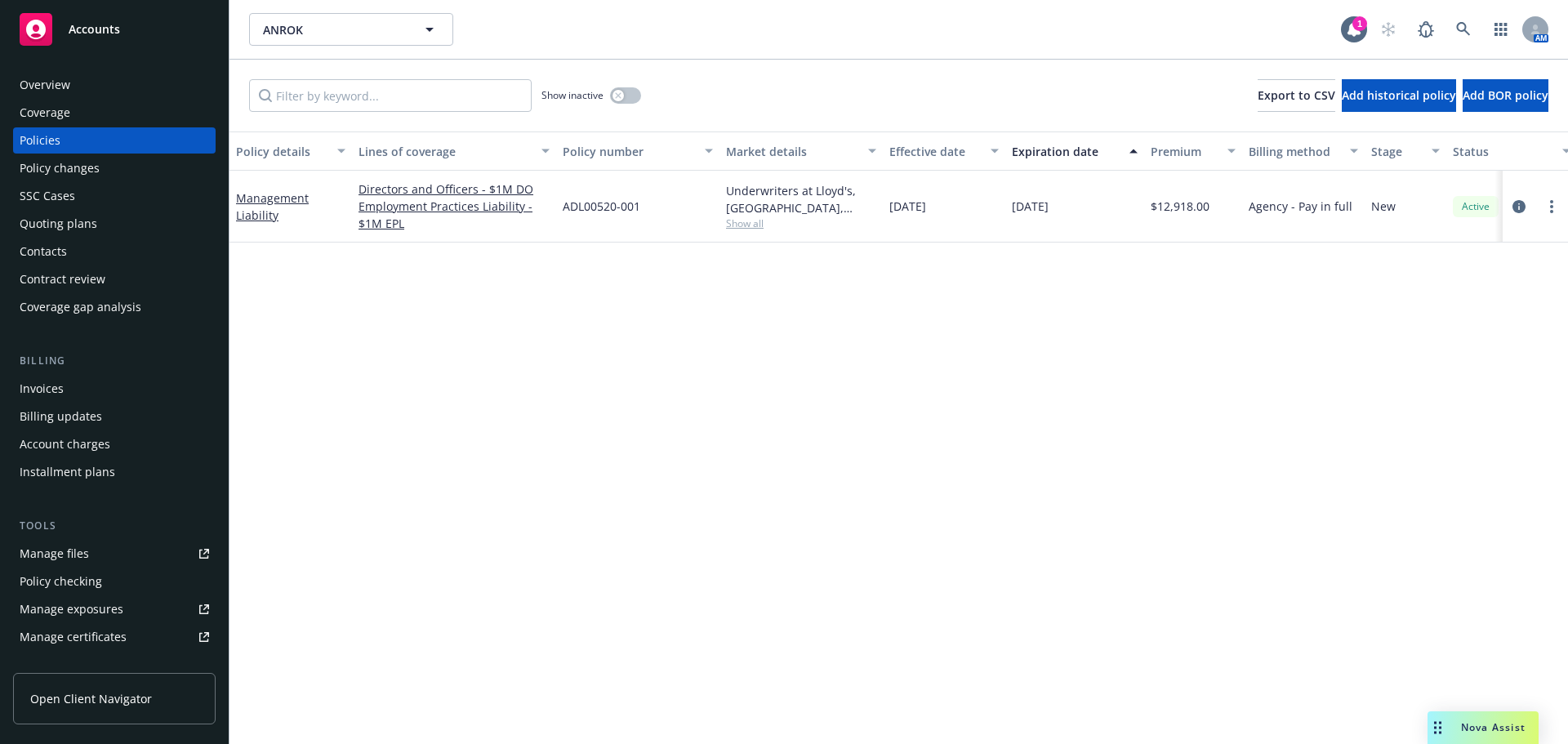
click at [317, 34] on span "ANROK" at bounding box center [334, 29] width 141 height 17
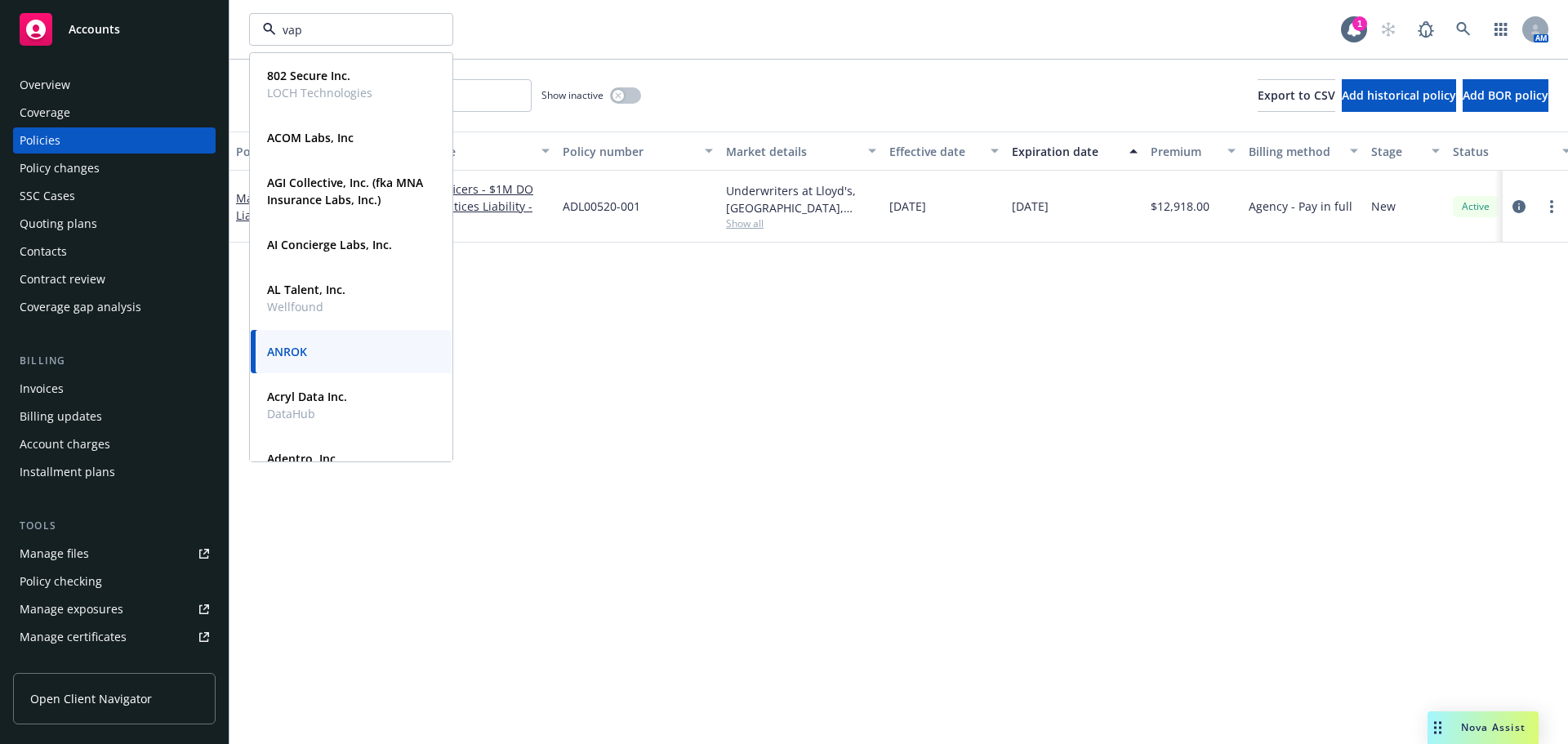
type input "vapi"
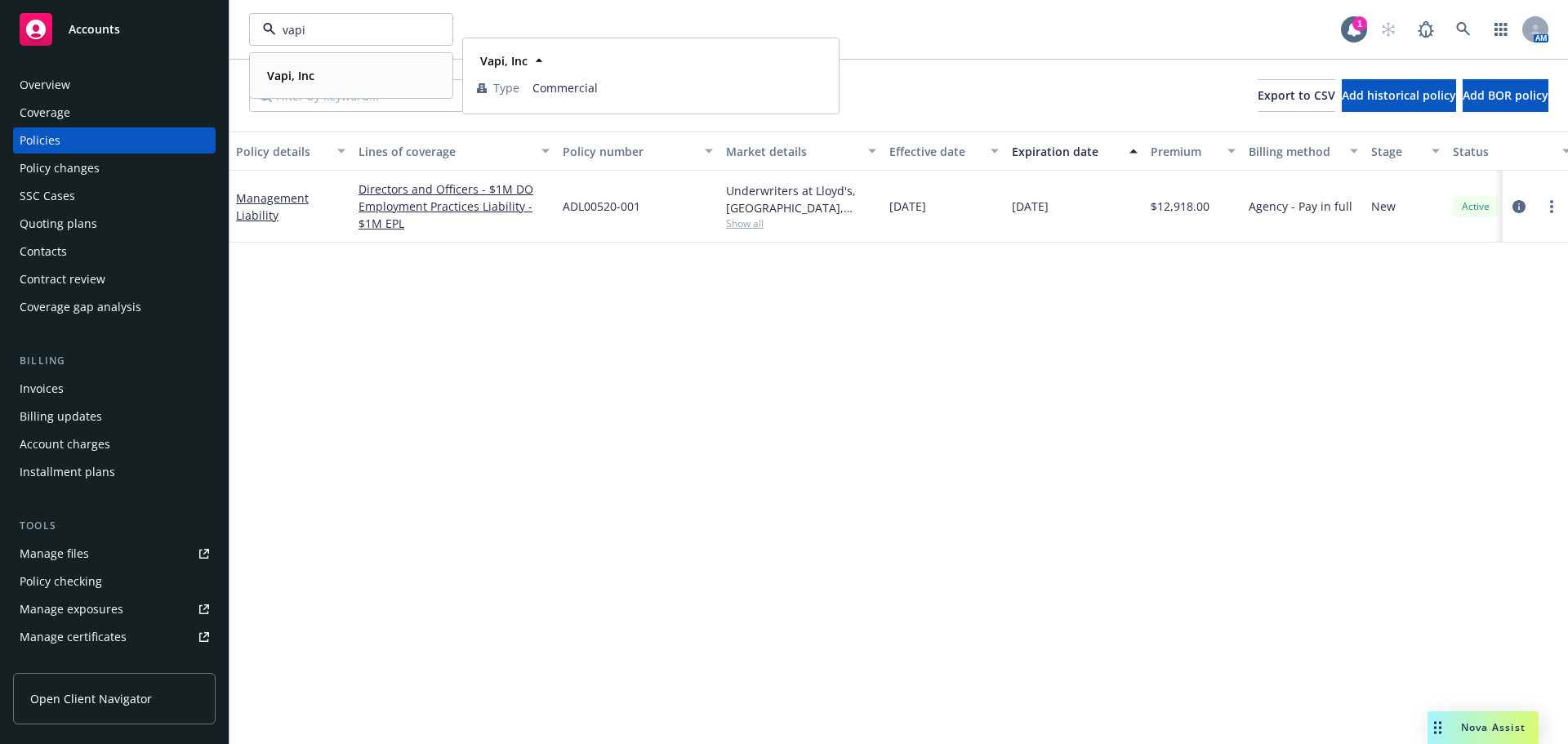
click at [322, 80] on div "Vapi, Inc" at bounding box center [351, 75] width 182 height 24
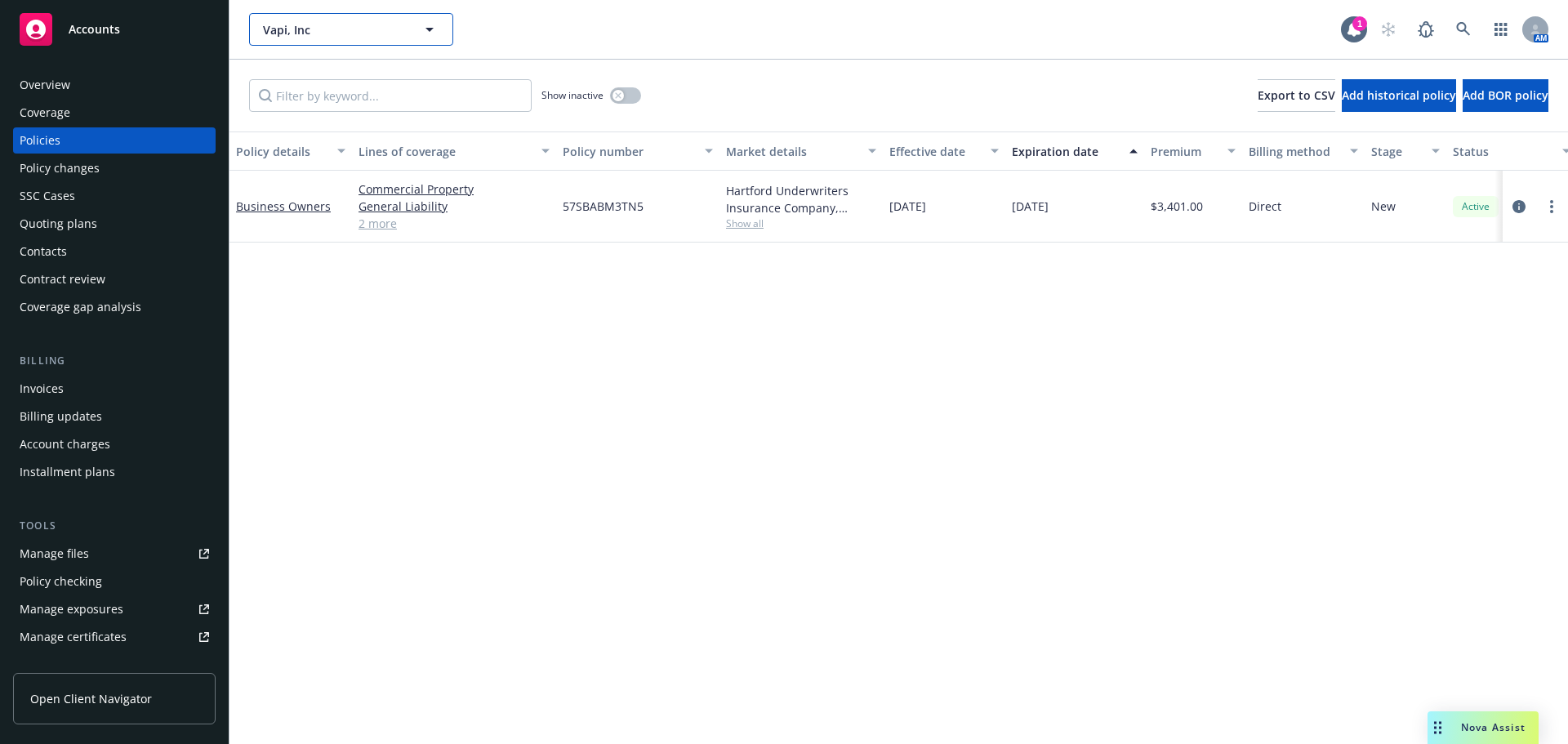
click at [310, 16] on button "Vapi, Inc" at bounding box center [352, 29] width 205 height 33
type input "ceevra"
click at [311, 74] on strong "Ceevra, Inc" at bounding box center [297, 75] width 61 height 16
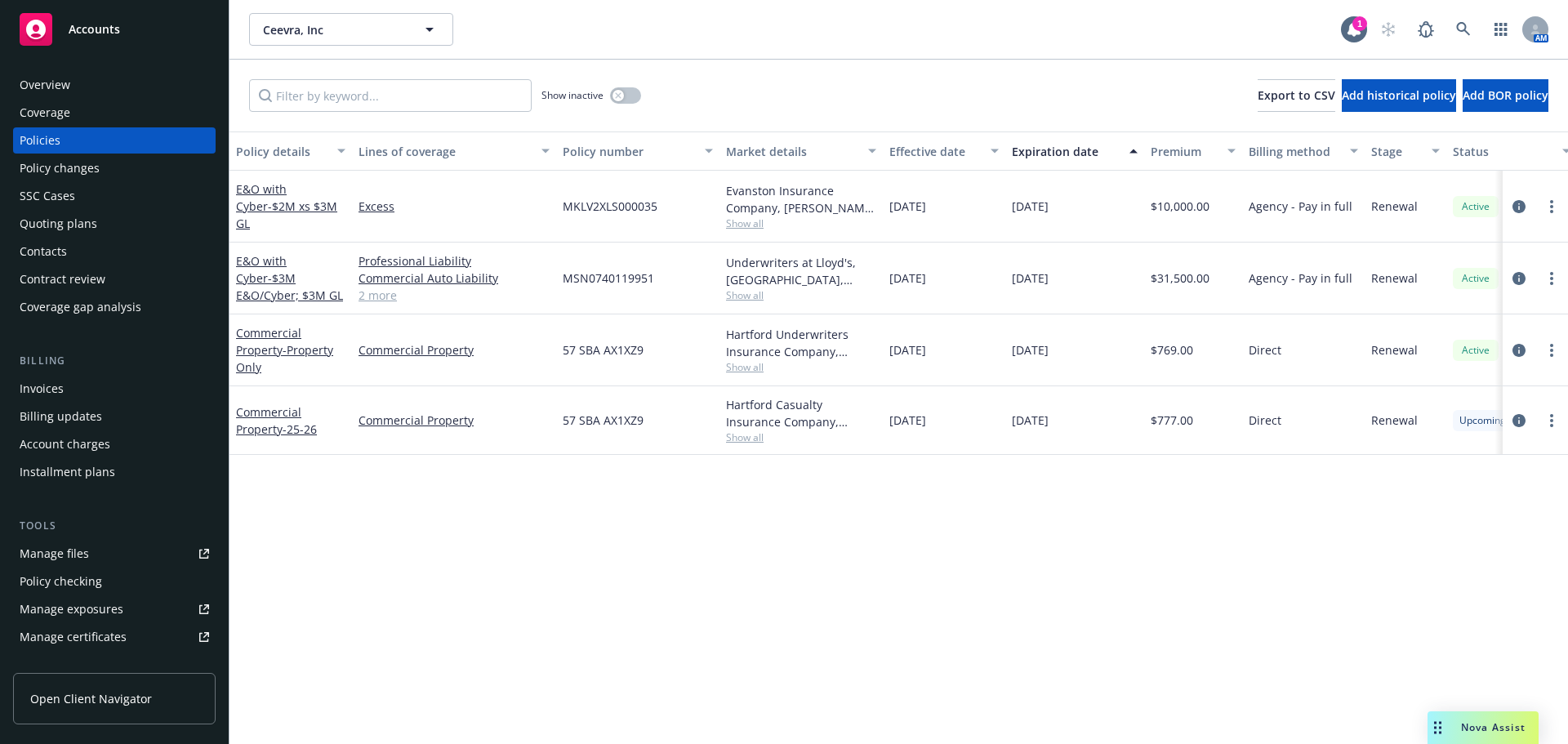
click at [893, 149] on div "Effective date" at bounding box center [934, 151] width 91 height 17
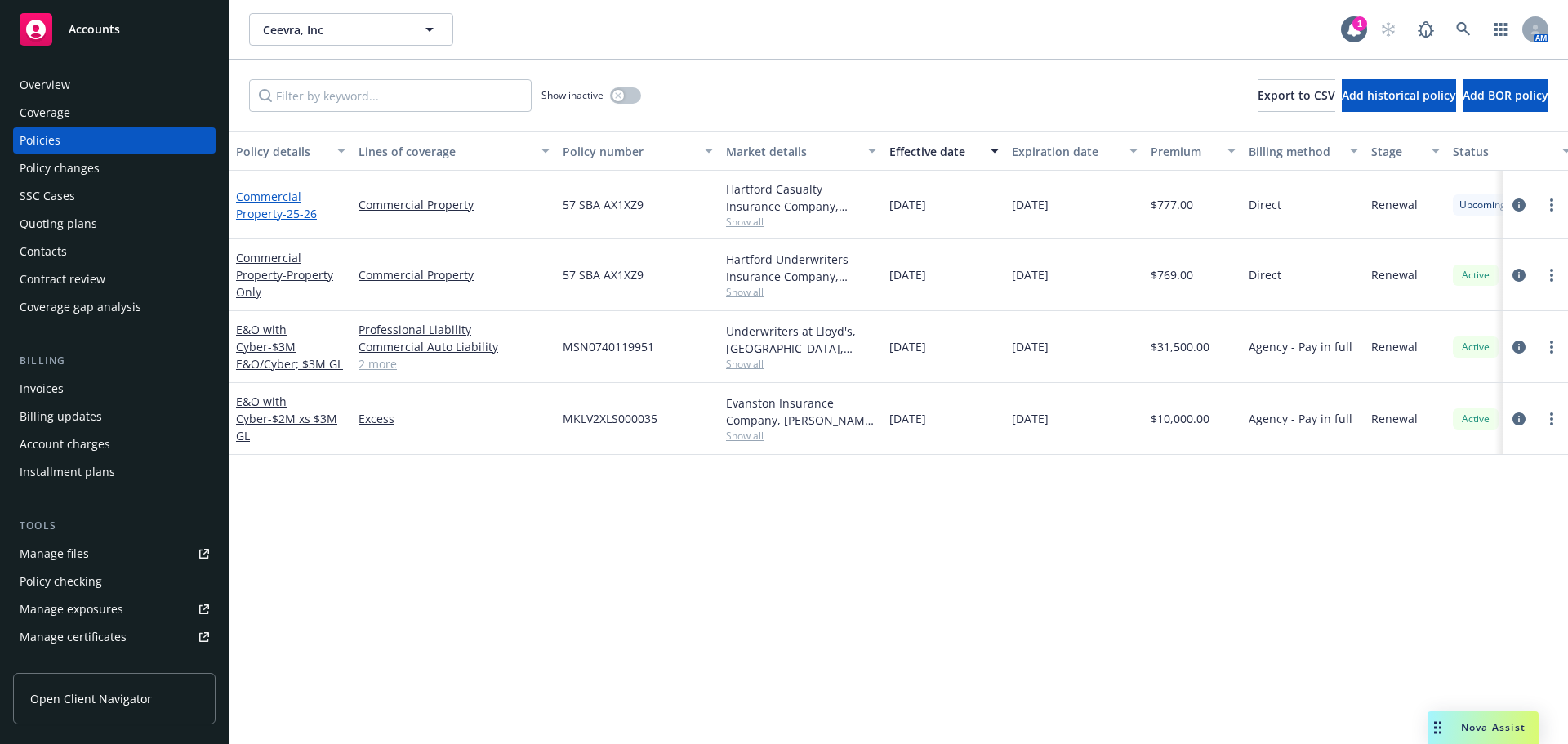
click at [272, 209] on link "Commercial Property - 25-26" at bounding box center [276, 205] width 80 height 33
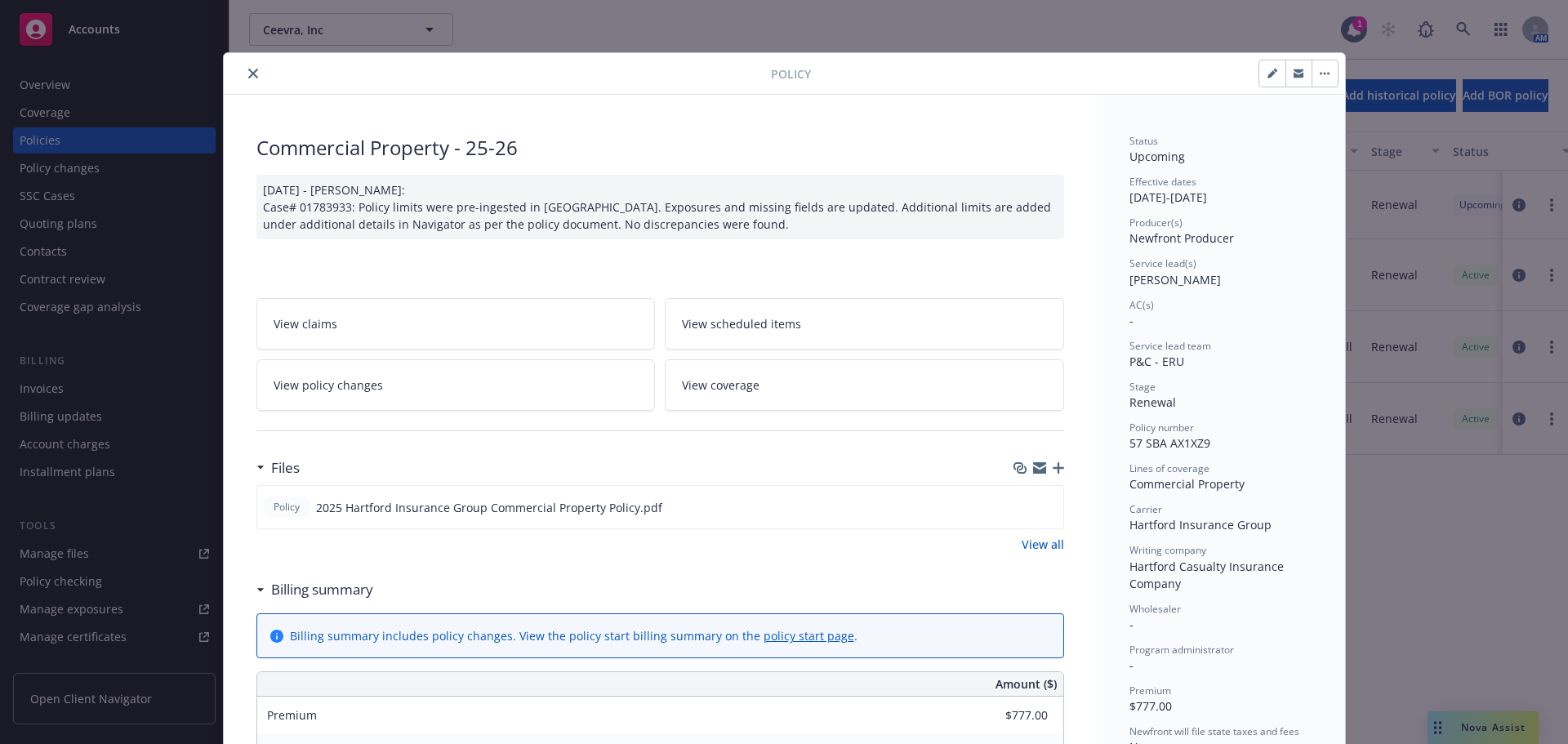
click at [1271, 76] on button "button" at bounding box center [1272, 74] width 26 height 26
select select "RENEWAL"
select select "12"
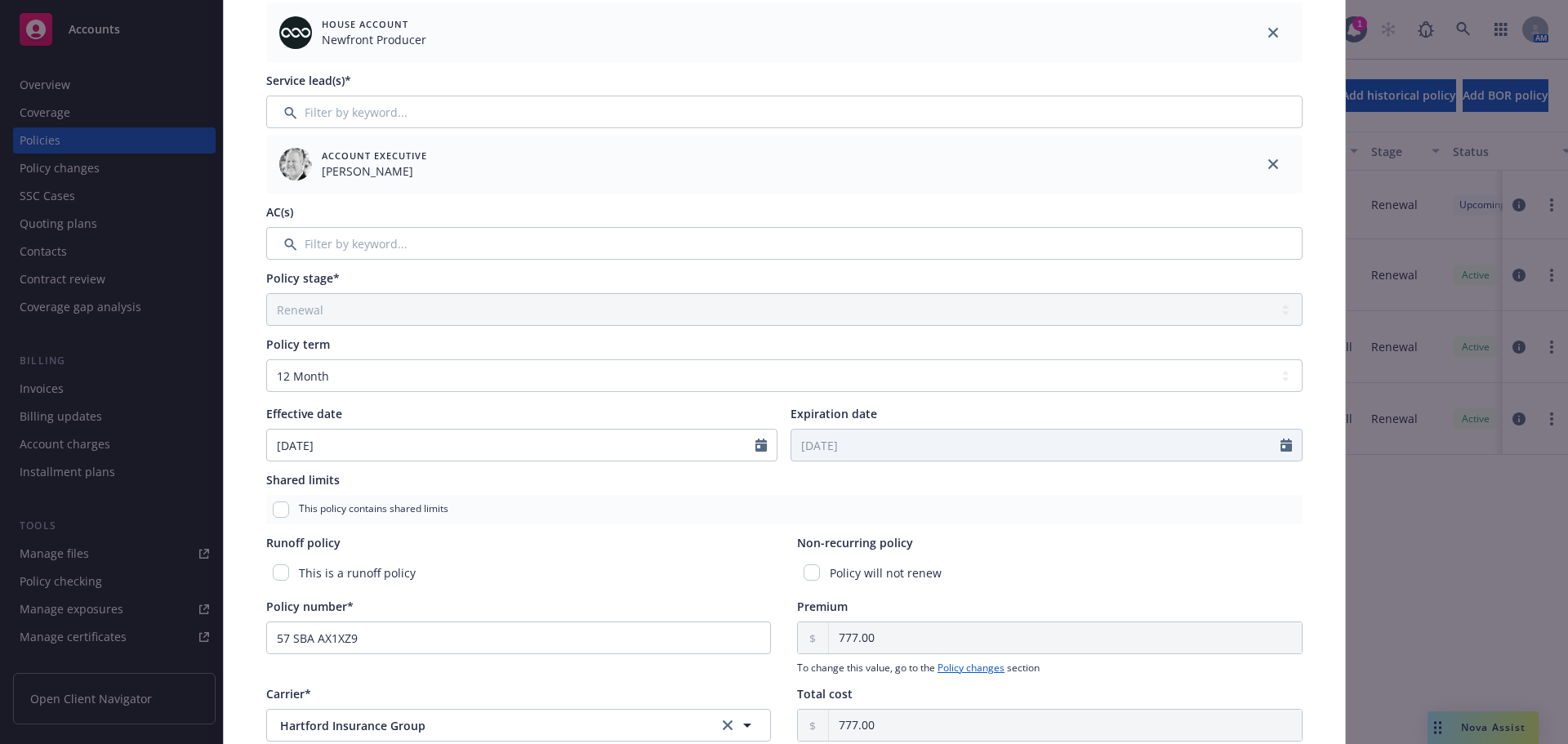
scroll to position [267, 0]
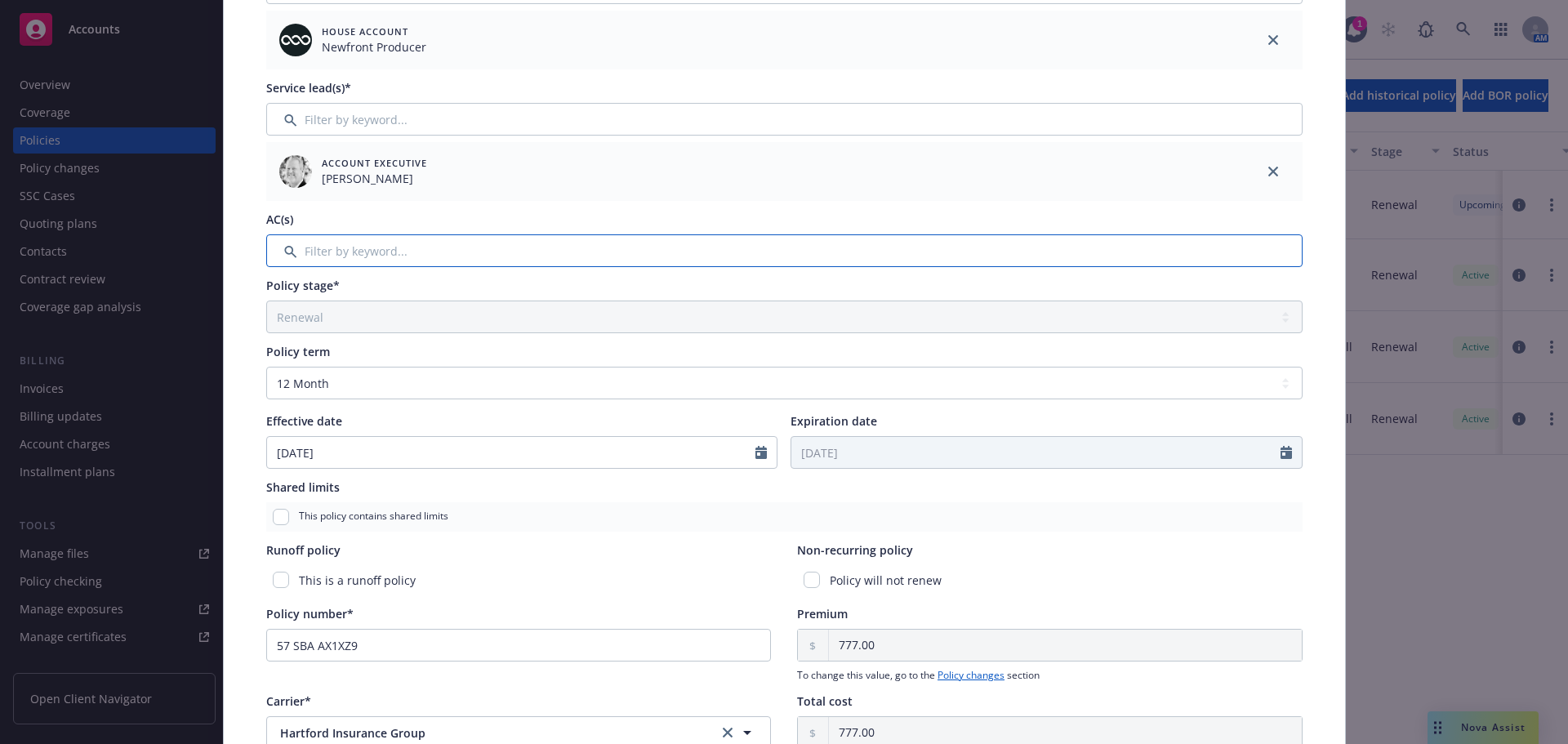
click at [400, 243] on input "Filter by keyword..." at bounding box center [784, 250] width 1036 height 33
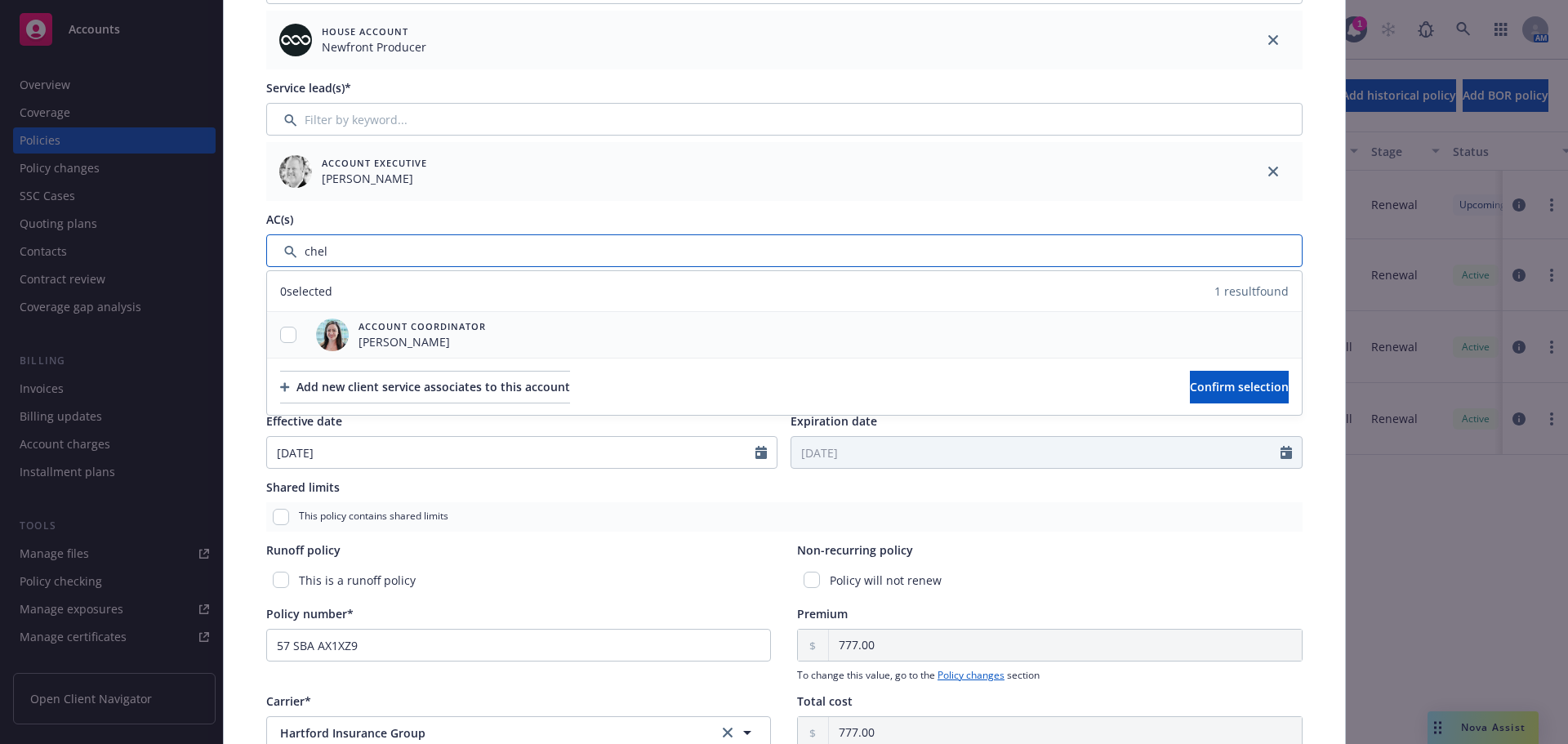
type input "chel"
click at [280, 333] on input "checkbox" at bounding box center [288, 335] width 16 height 16
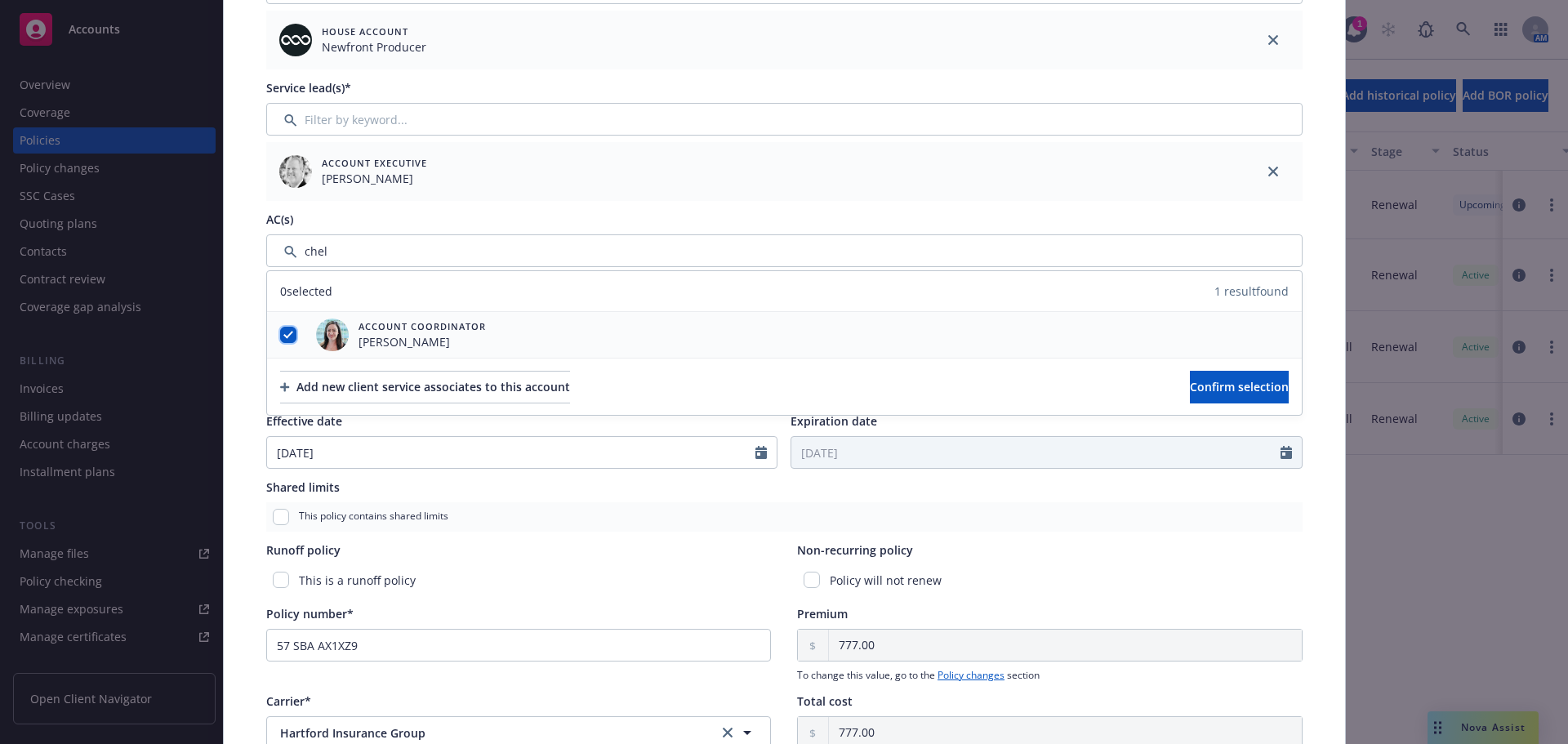
checkbox input "true"
click at [1237, 389] on span "Confirm selection" at bounding box center [1238, 386] width 98 height 16
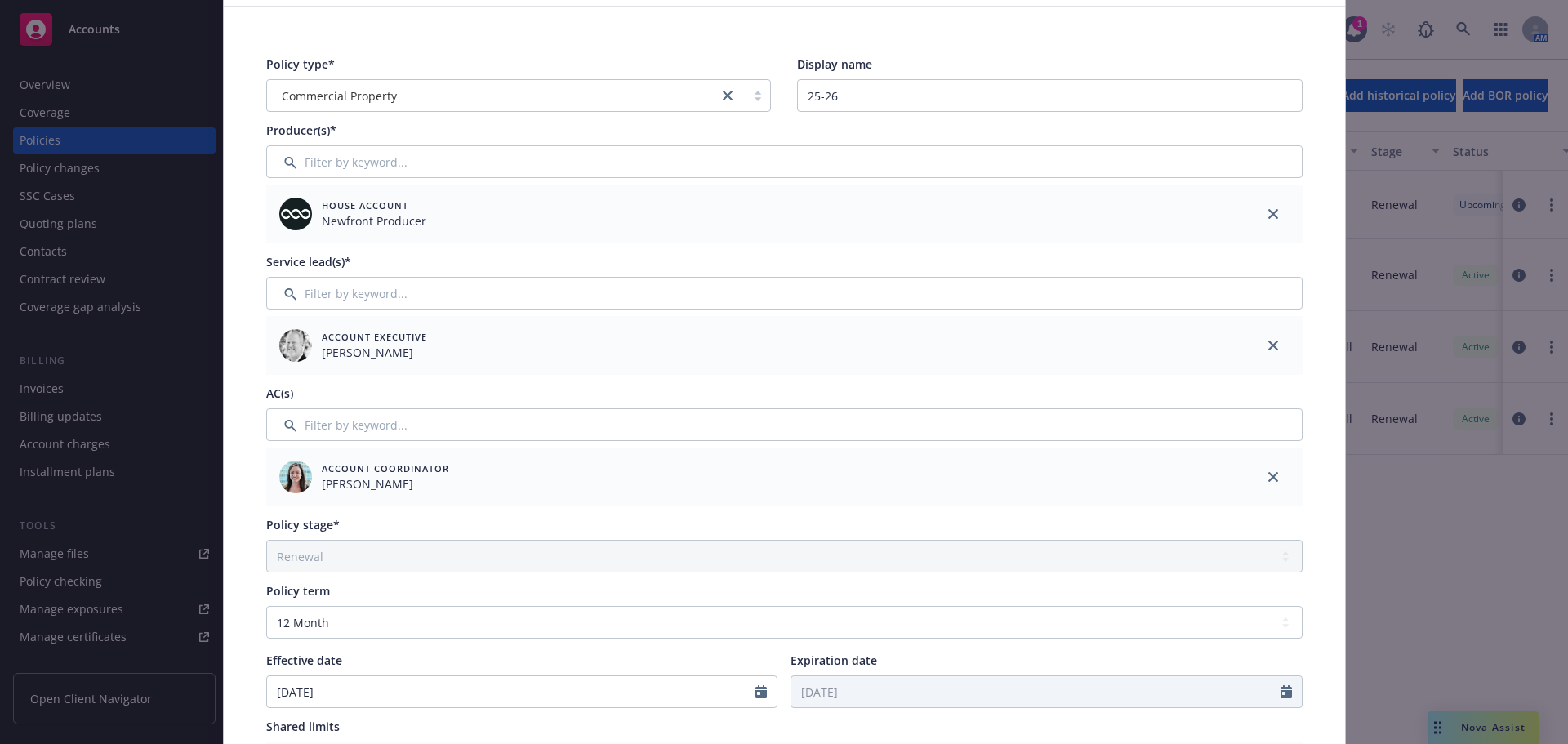
scroll to position [0, 0]
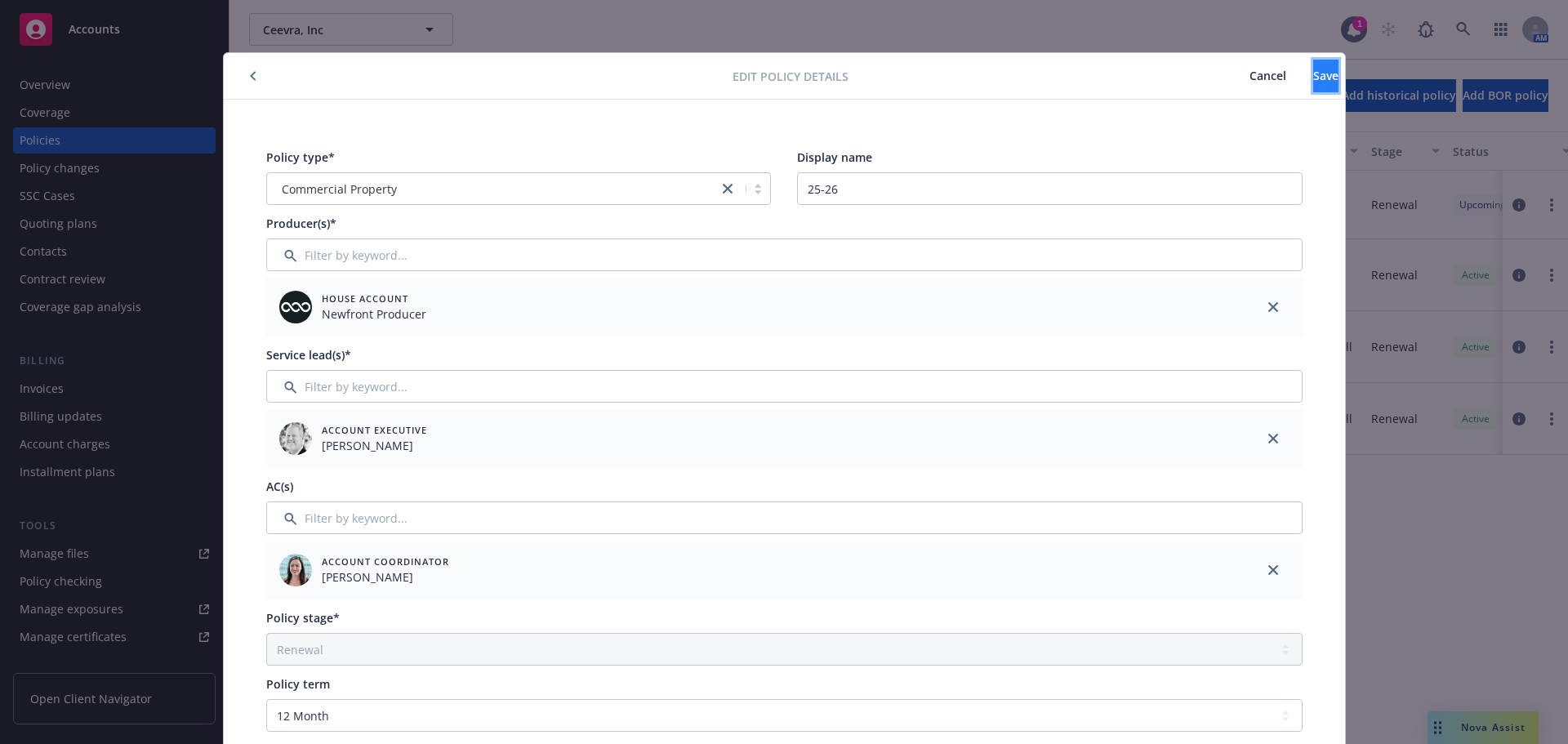
click at [1313, 75] on span "Save" at bounding box center [1325, 75] width 25 height 16
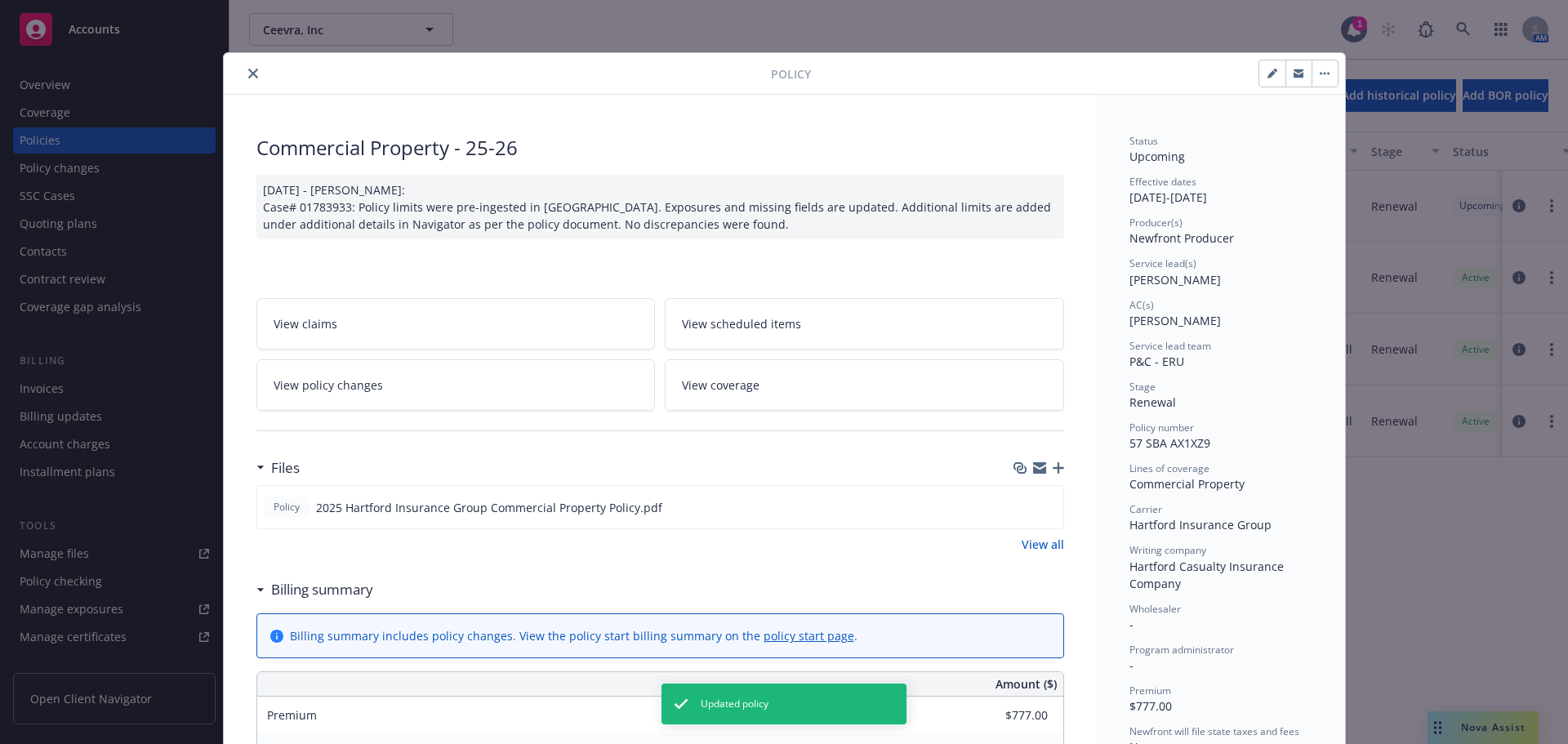
click at [253, 74] on button "close" at bounding box center [253, 74] width 20 height 20
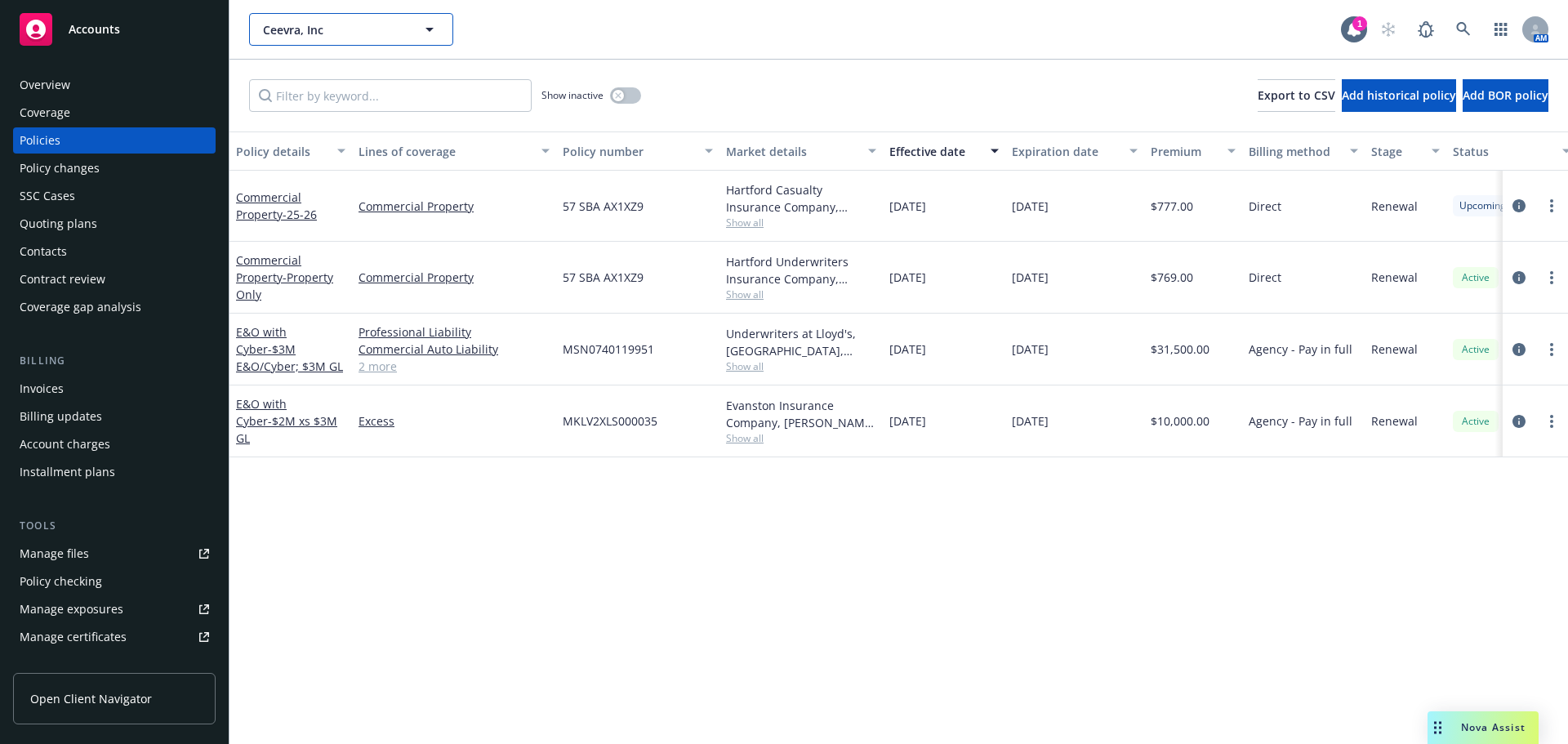
click at [292, 31] on span "Ceevra, Inc" at bounding box center [334, 29] width 141 height 17
type input "pollyex"
click at [295, 72] on strong "PollyEx, Inc." at bounding box center [300, 75] width 67 height 16
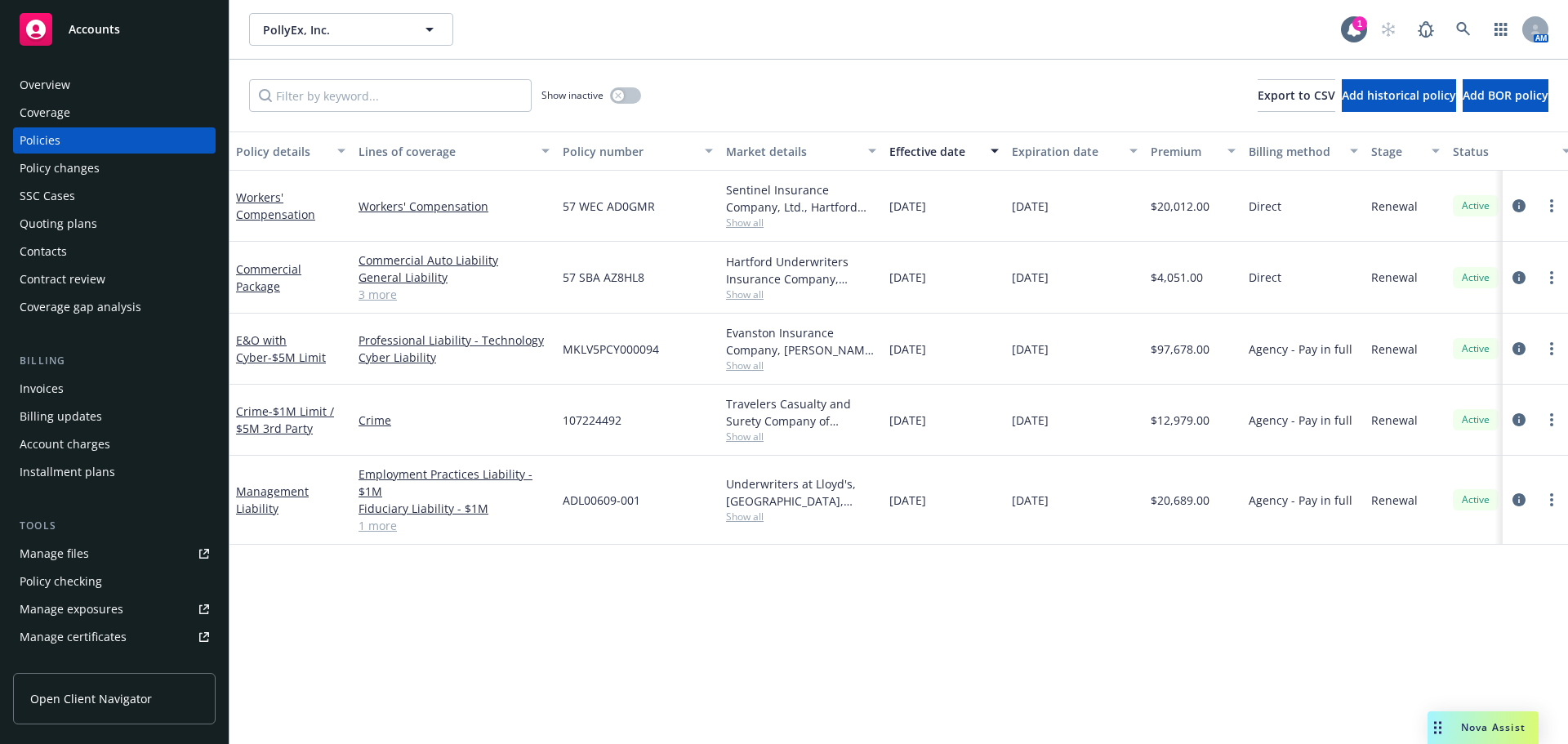
click at [55, 392] on div "Invoices" at bounding box center [42, 388] width 44 height 26
